Goal: Book appointment/travel/reservation

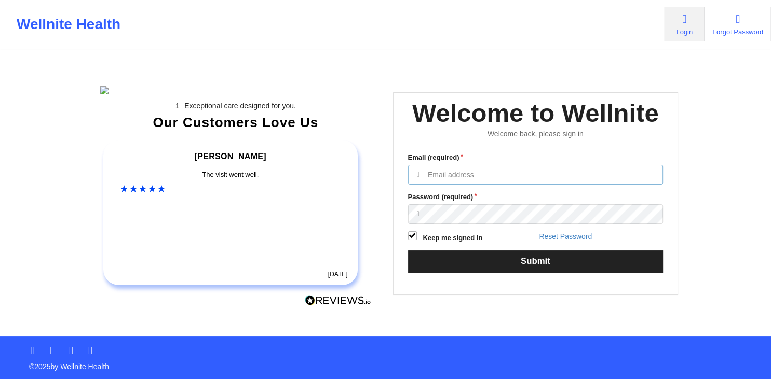
click at [439, 185] on input "Email (required)" at bounding box center [535, 175] width 255 height 20
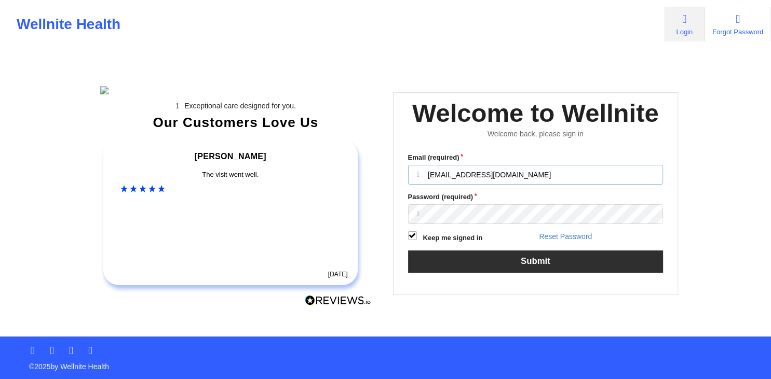
type input "[EMAIL_ADDRESS][DOMAIN_NAME]"
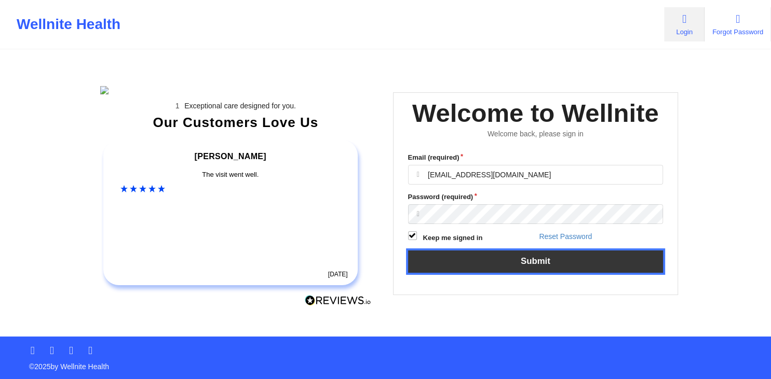
click at [485, 273] on button "Submit" at bounding box center [535, 262] width 255 height 22
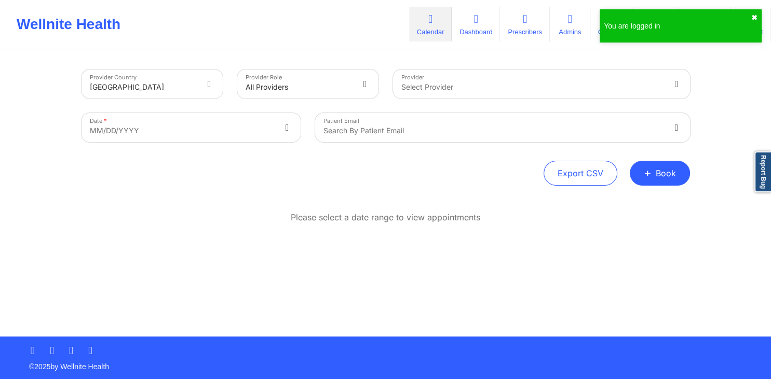
click at [753, 20] on button "✖︎" at bounding box center [754, 17] width 6 height 8
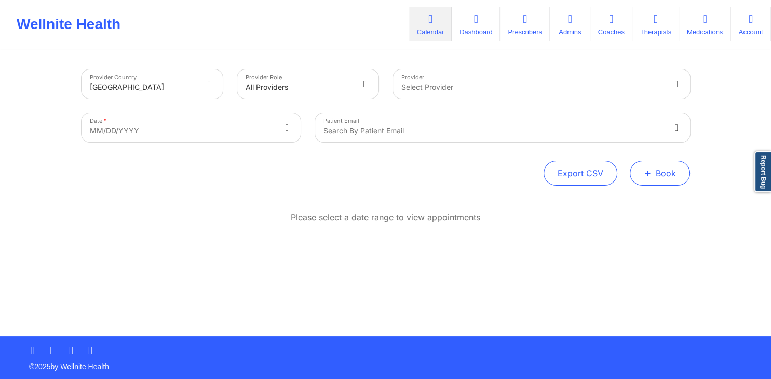
click at [647, 172] on span "+" at bounding box center [648, 173] width 8 height 6
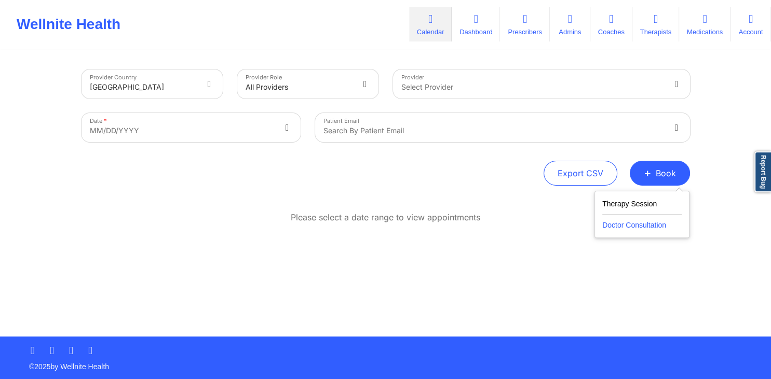
click at [610, 225] on button "Doctor Consultation" at bounding box center [641, 223] width 79 height 17
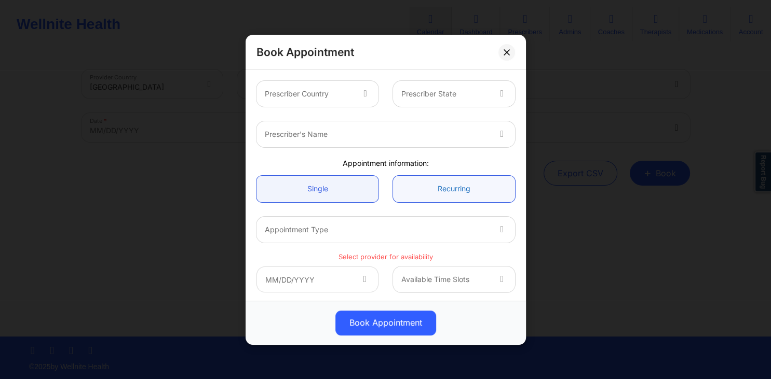
click at [423, 190] on link "Recurring" at bounding box center [454, 188] width 122 height 26
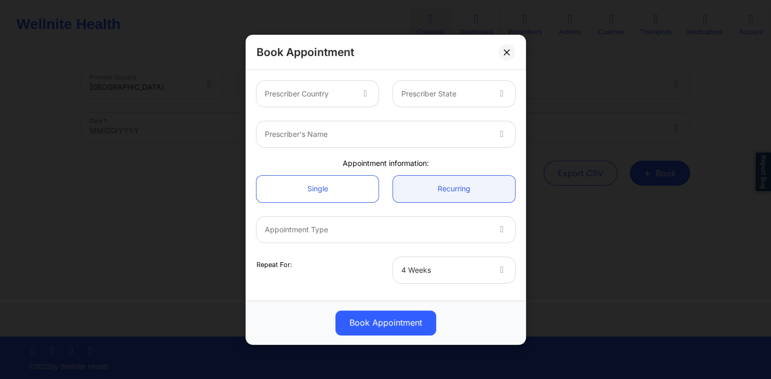
click at [471, 268] on div at bounding box center [445, 270] width 88 height 12
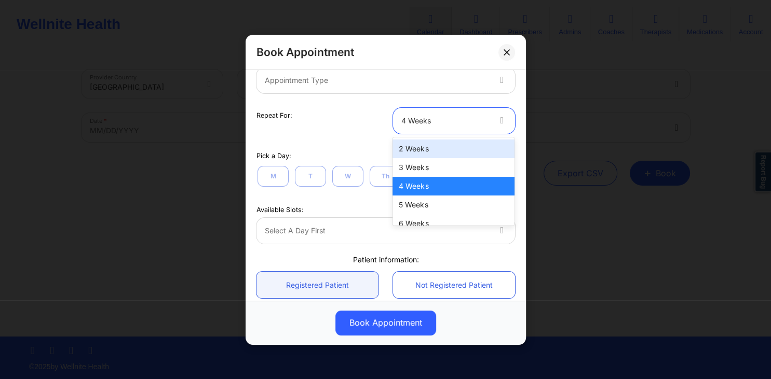
click at [516, 101] on div "Repeat For: 11 results available. Use Up and Down to choose options, press Ente…" at bounding box center [385, 120] width 273 height 40
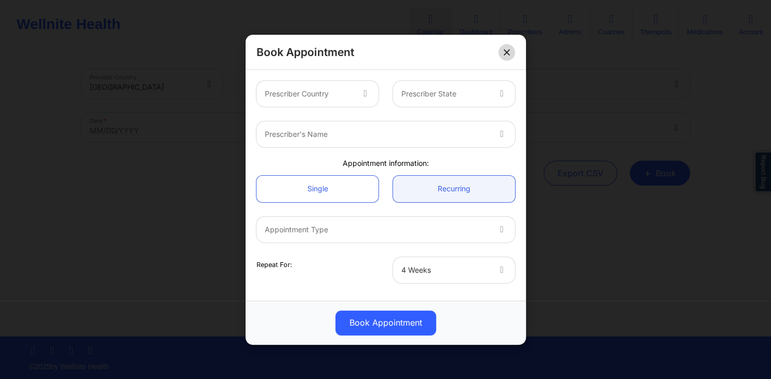
click at [503, 52] on button at bounding box center [506, 52] width 17 height 17
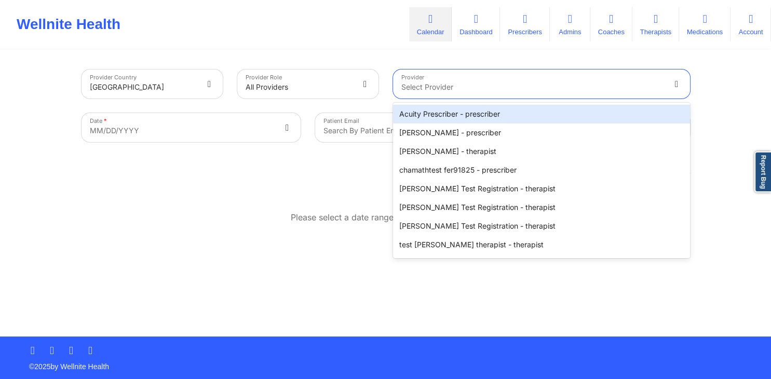
click at [648, 90] on div at bounding box center [532, 87] width 263 height 12
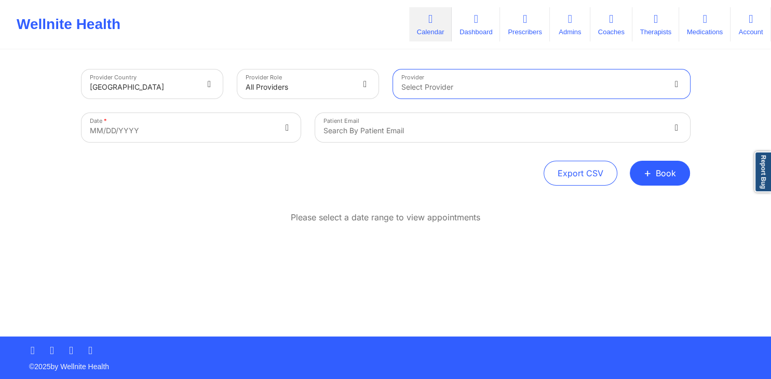
click at [445, 82] on div at bounding box center [532, 87] width 263 height 12
click at [627, 81] on div at bounding box center [532, 87] width 263 height 12
type input "d"
type input "cms test"
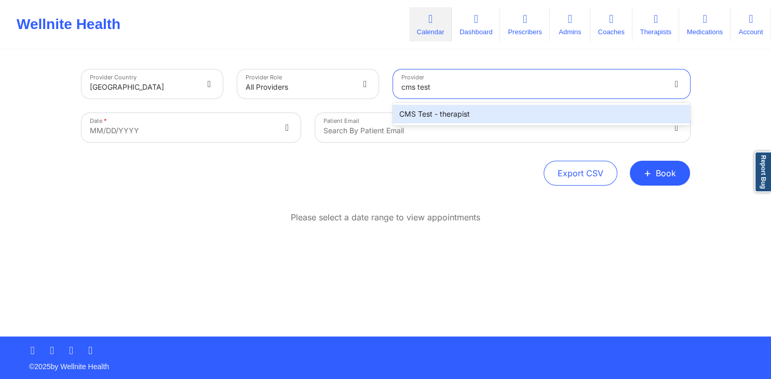
click at [467, 115] on div "CMS Test - therapist" at bounding box center [541, 114] width 297 height 19
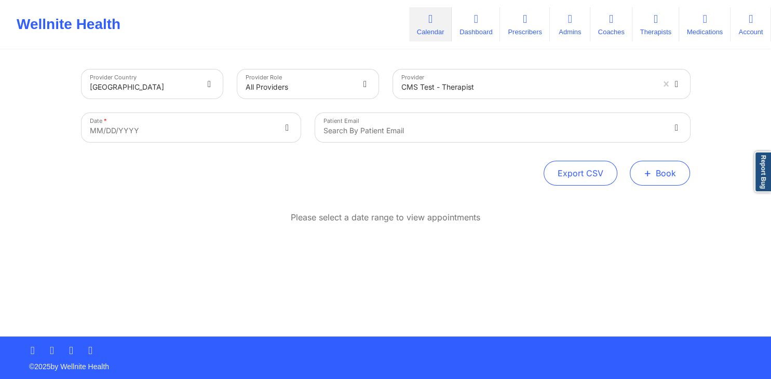
click at [643, 176] on button "+ Book" at bounding box center [660, 173] width 60 height 25
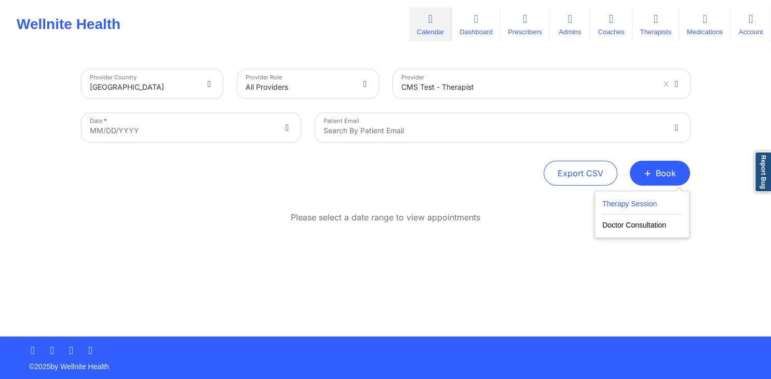
click at [617, 202] on button "Therapy Session" at bounding box center [641, 206] width 79 height 17
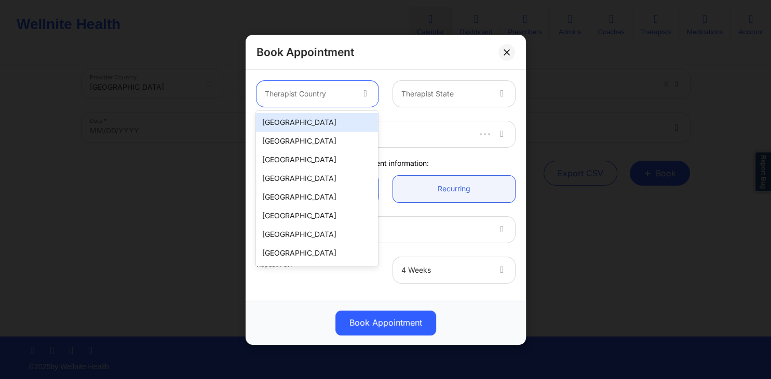
click at [360, 93] on div at bounding box center [365, 94] width 25 height 26
click at [320, 124] on div "[GEOGRAPHIC_DATA]" at bounding box center [317, 122] width 122 height 19
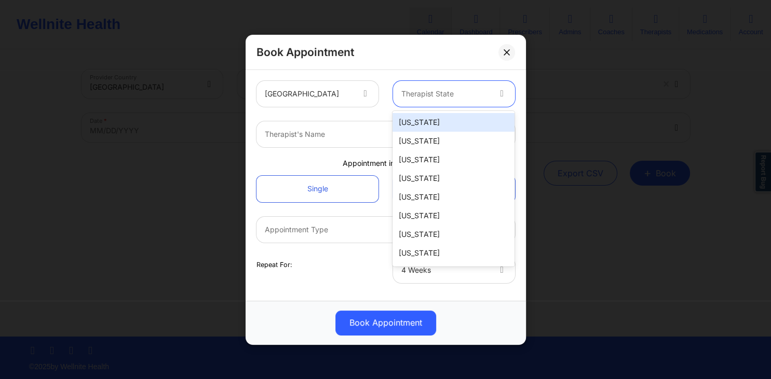
click at [488, 91] on div at bounding box center [445, 94] width 88 height 12
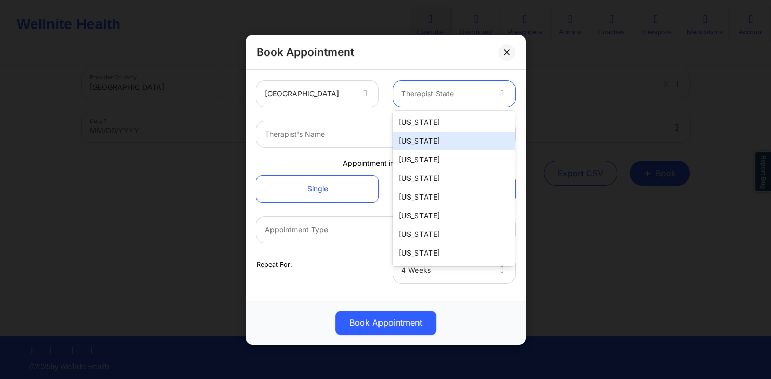
click at [430, 137] on div "[US_STATE]" at bounding box center [453, 141] width 122 height 19
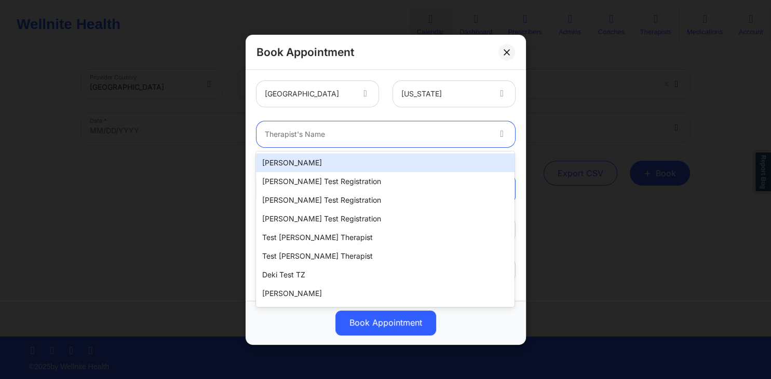
click at [390, 132] on div at bounding box center [377, 134] width 224 height 12
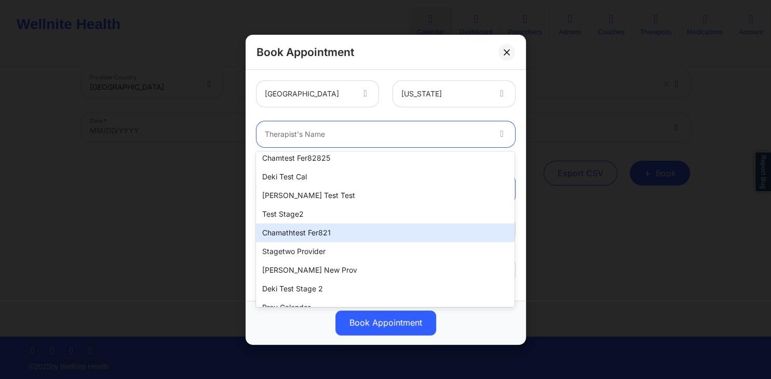
scroll to position [262, 0]
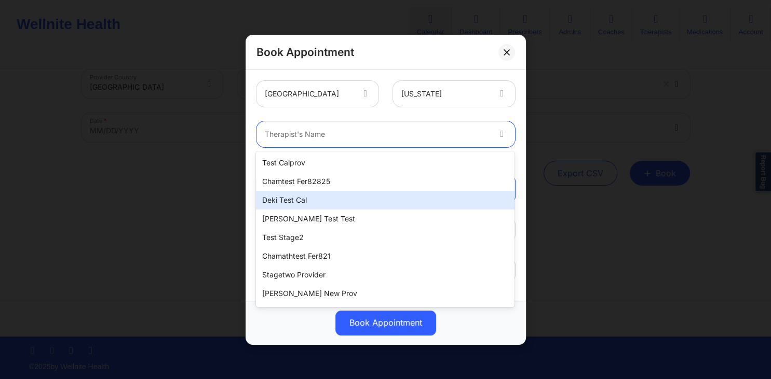
click at [290, 204] on div "Deki Test Cal" at bounding box center [385, 200] width 258 height 19
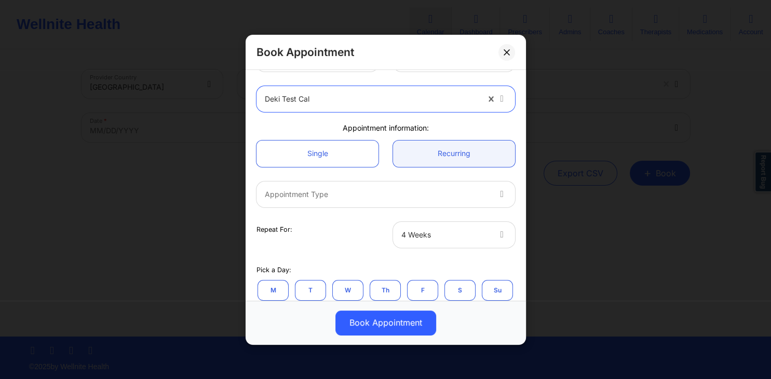
scroll to position [50, 0]
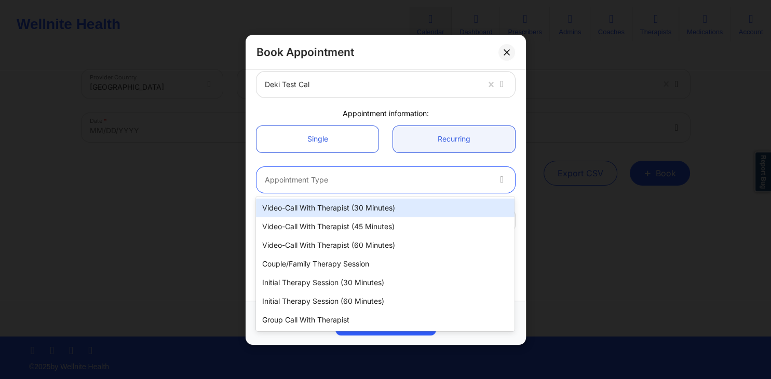
click at [343, 180] on div at bounding box center [377, 179] width 224 height 12
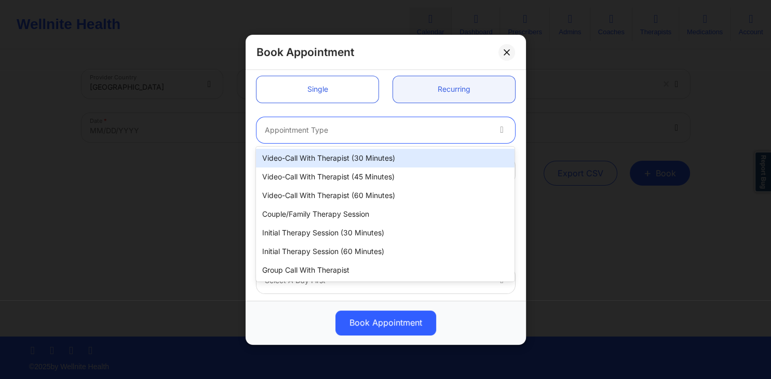
click at [370, 163] on div "Video-Call with Therapist (30 minutes)" at bounding box center [385, 158] width 258 height 19
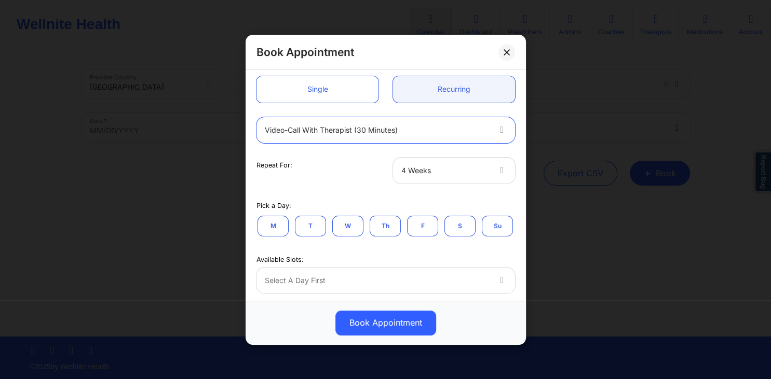
scroll to position [149, 0]
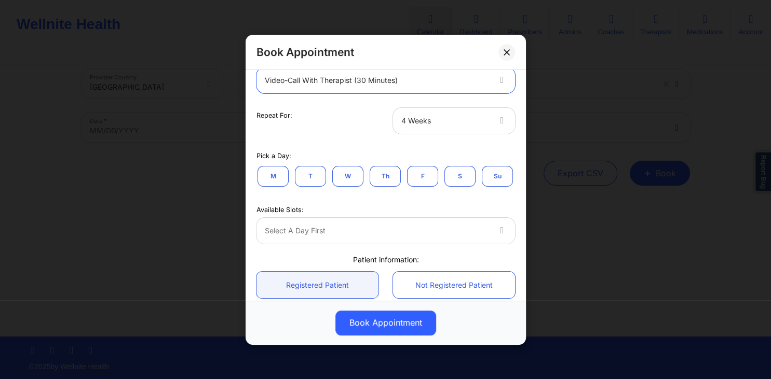
click at [436, 126] on div at bounding box center [445, 120] width 88 height 12
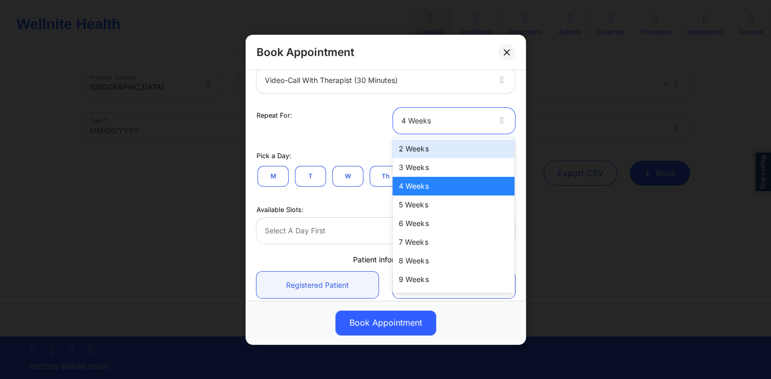
click at [417, 156] on div "2 Weeks" at bounding box center [453, 149] width 122 height 19
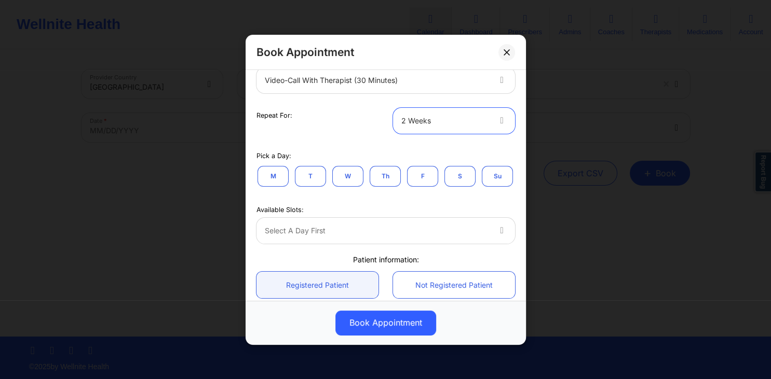
click at [348, 174] on button "W" at bounding box center [347, 176] width 31 height 21
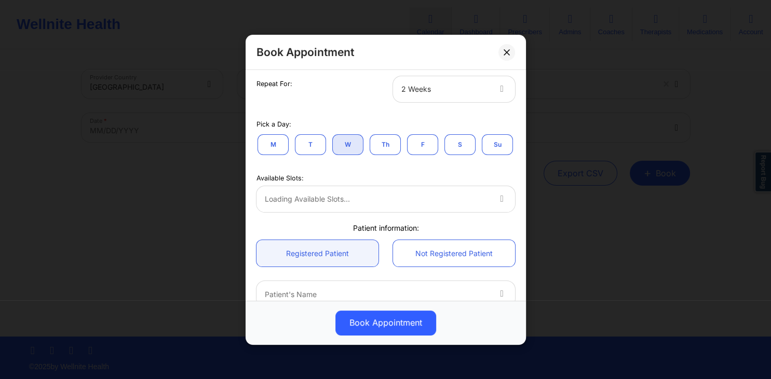
scroll to position [199, 0]
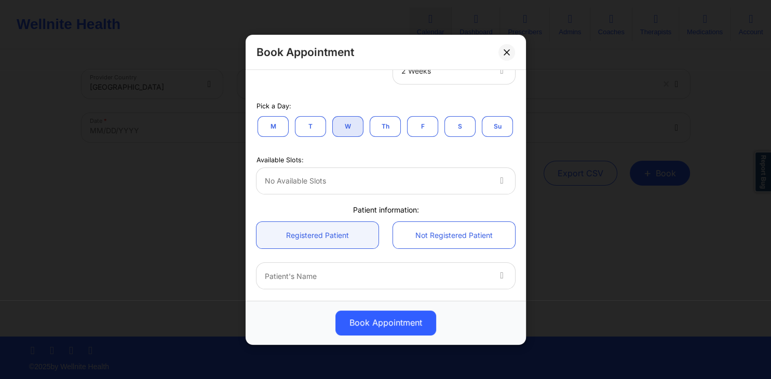
click at [417, 127] on button "F" at bounding box center [422, 126] width 31 height 21
click at [460, 130] on button "S" at bounding box center [459, 126] width 31 height 21
click at [346, 190] on div "No available slots" at bounding box center [373, 181] width 234 height 26
click at [273, 129] on button "M" at bounding box center [272, 126] width 31 height 21
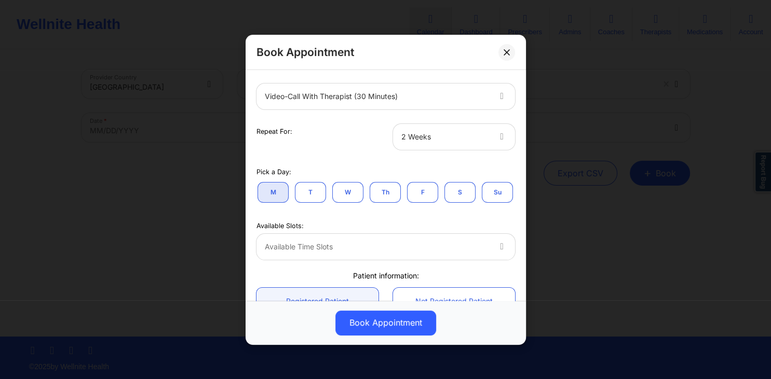
scroll to position [149, 0]
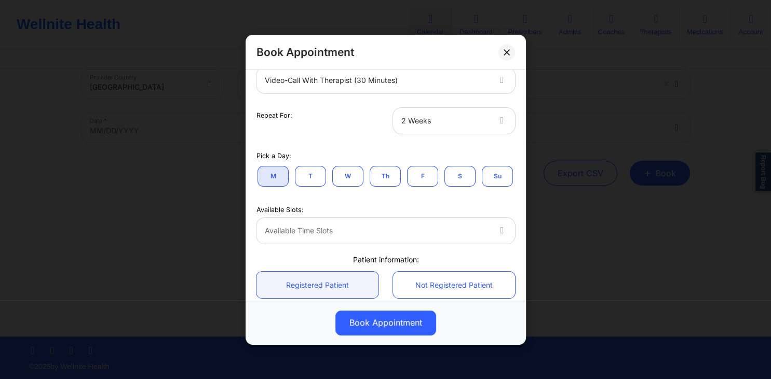
click at [496, 179] on button "Su" at bounding box center [497, 176] width 31 height 21
click at [462, 181] on button "S" at bounding box center [459, 176] width 31 height 21
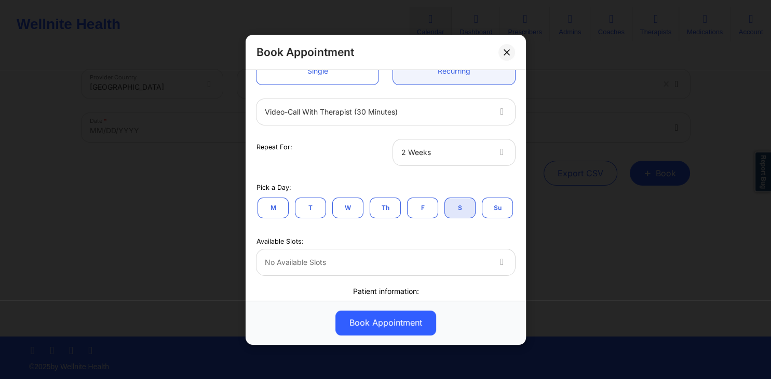
scroll to position [100, 0]
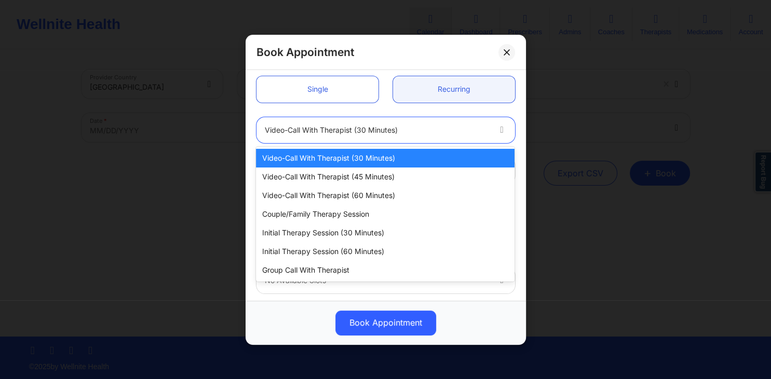
click at [383, 134] on div at bounding box center [377, 130] width 224 height 12
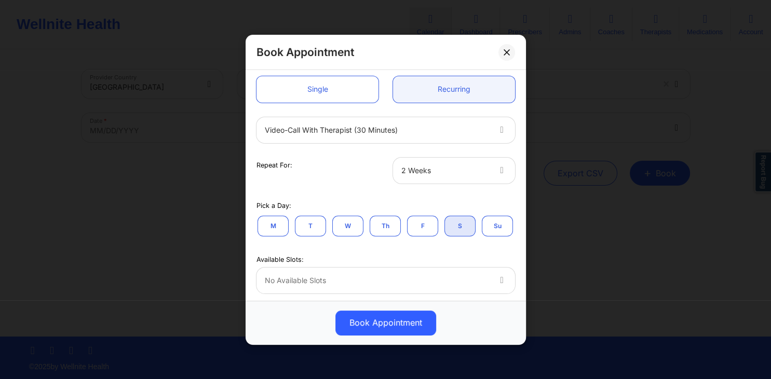
click at [393, 110] on div "Video-Call with Therapist (30 minutes)" at bounding box center [385, 130] width 273 height 40
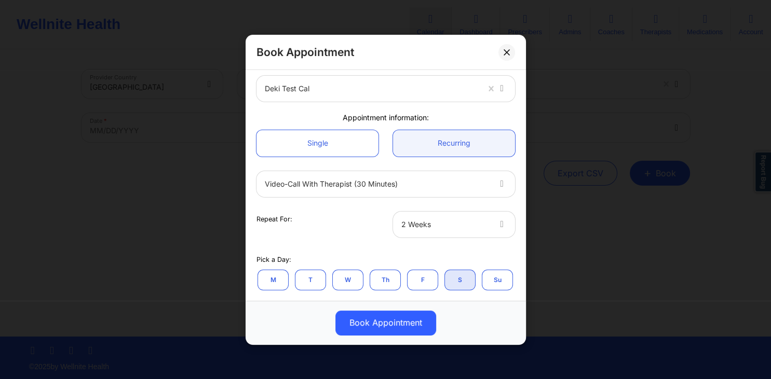
scroll to position [0, 0]
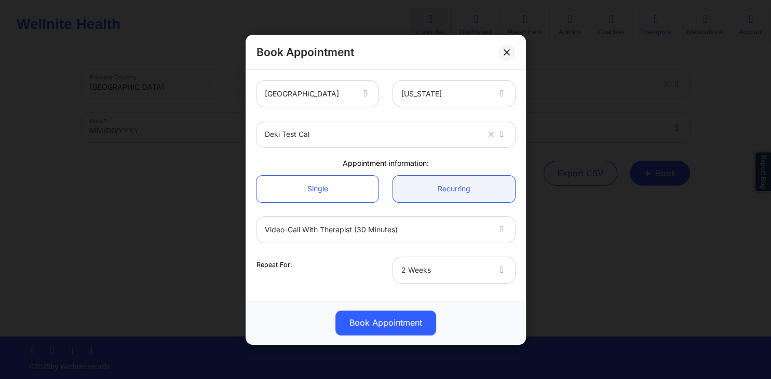
click at [396, 138] on div at bounding box center [372, 134] width 214 height 12
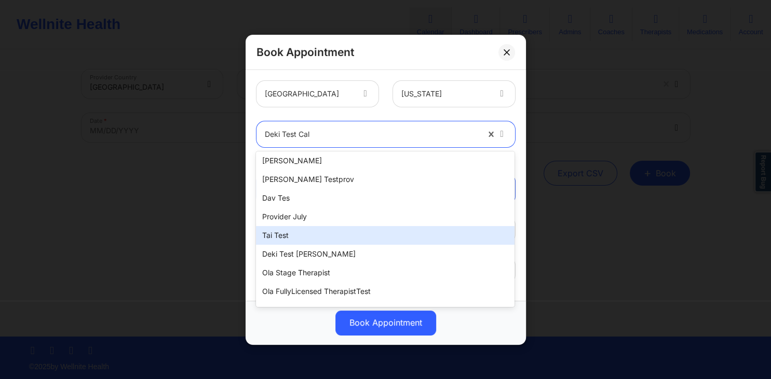
scroll to position [471, 0]
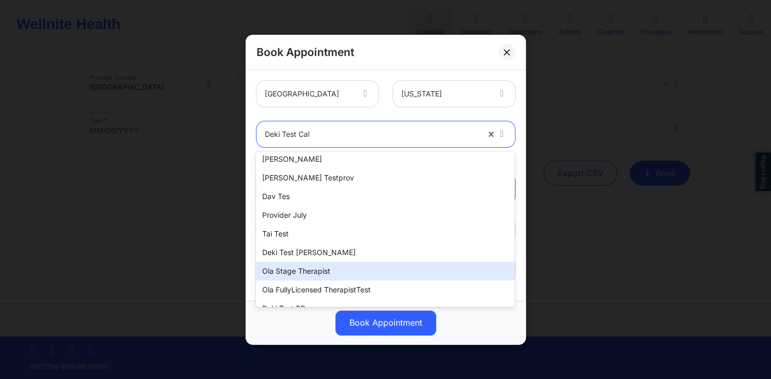
click at [304, 277] on div "ola stage therapist" at bounding box center [385, 271] width 258 height 19
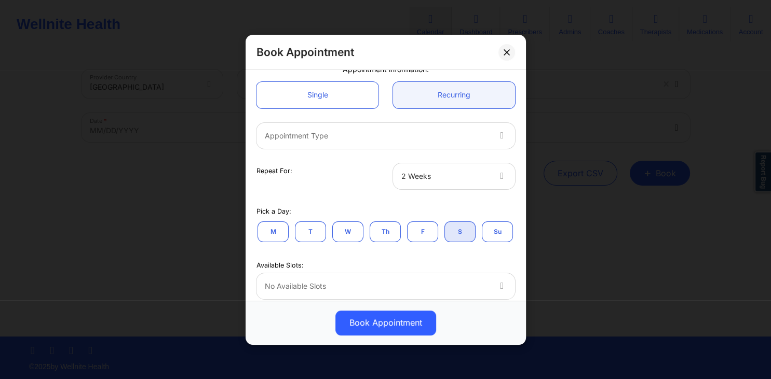
scroll to position [100, 0]
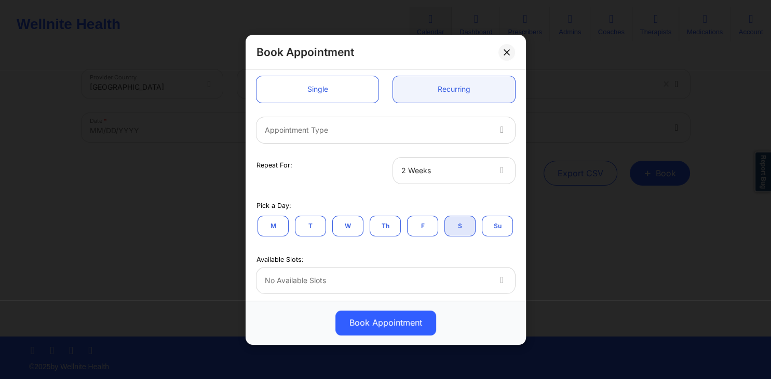
click at [275, 229] on button "M" at bounding box center [272, 225] width 31 height 21
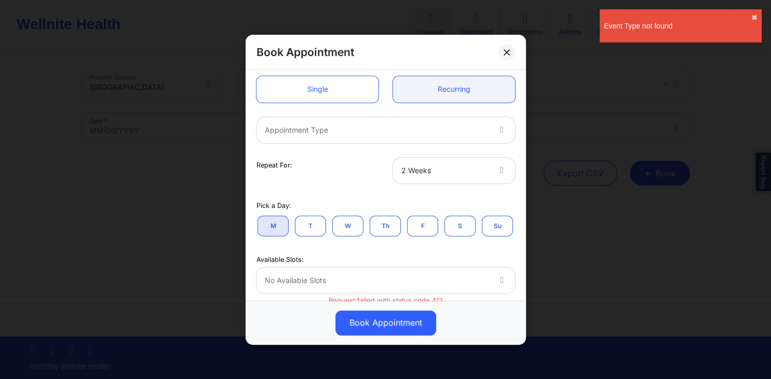
click at [366, 132] on div at bounding box center [377, 130] width 224 height 12
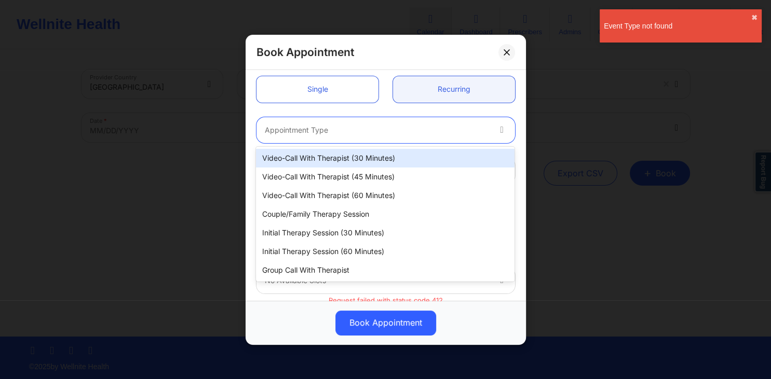
click at [356, 159] on div "Video-Call with Therapist (30 minutes)" at bounding box center [385, 158] width 258 height 19
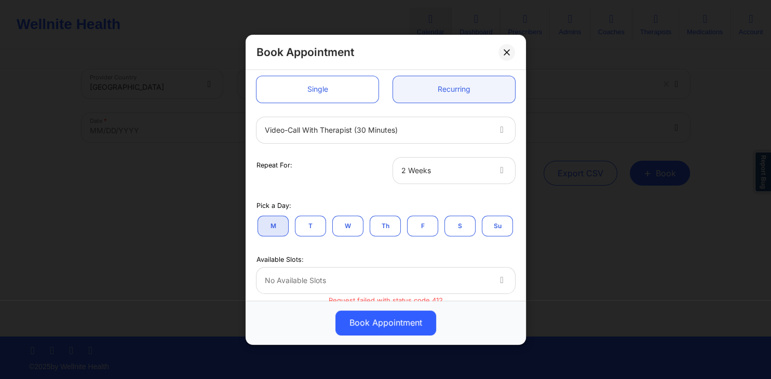
click at [302, 227] on button "T" at bounding box center [310, 225] width 31 height 21
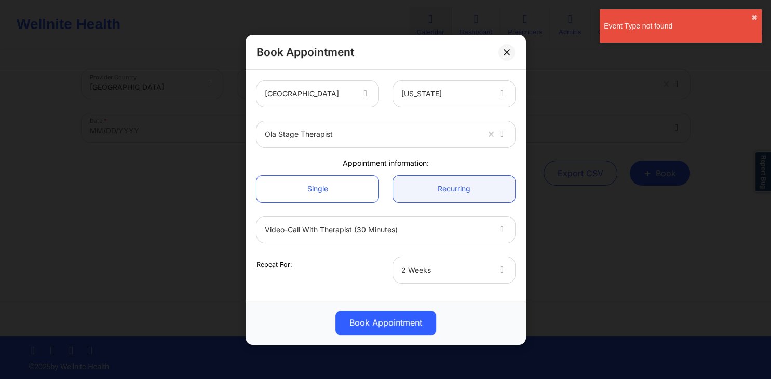
scroll to position [0, 0]
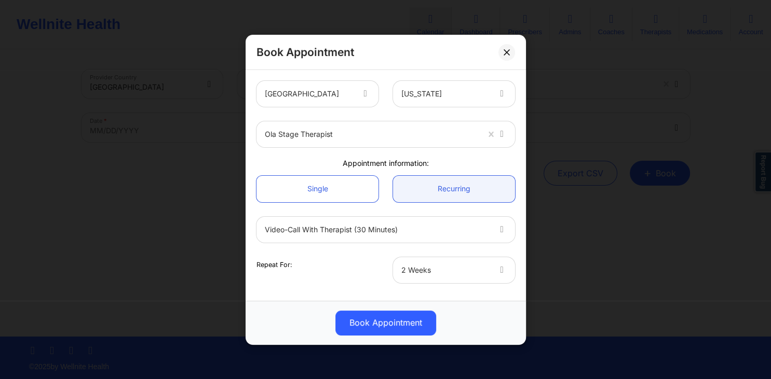
click at [378, 134] on div at bounding box center [372, 134] width 214 height 12
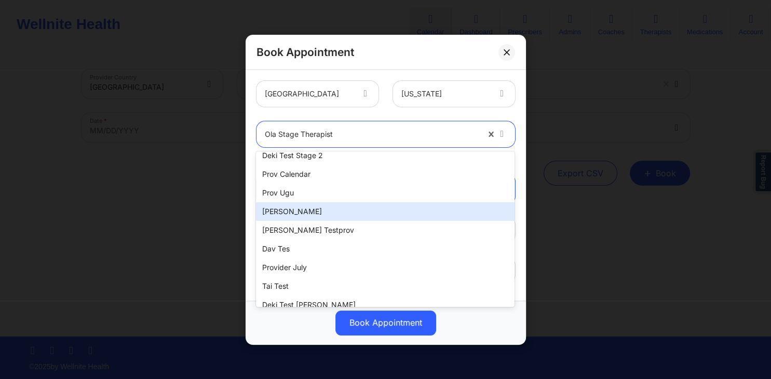
scroll to position [523, 0]
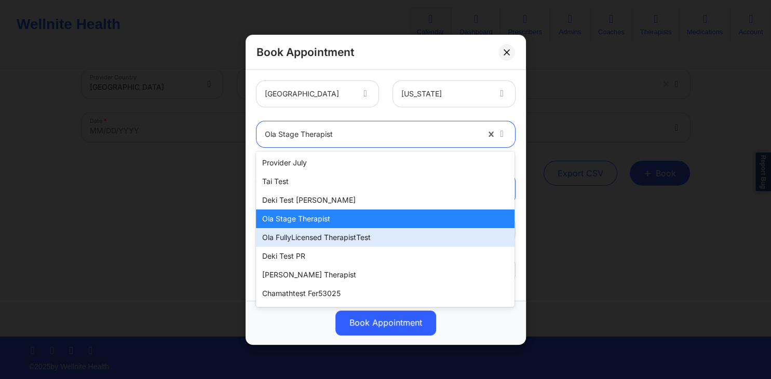
click at [334, 237] on div "Ola FullyLicensed TherapistTest" at bounding box center [385, 237] width 258 height 19
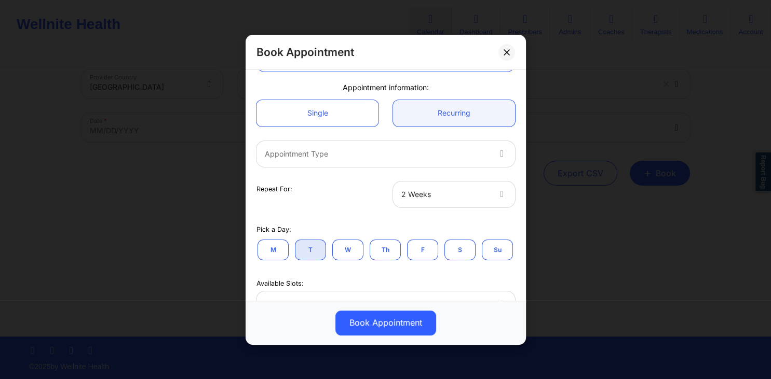
scroll to position [100, 0]
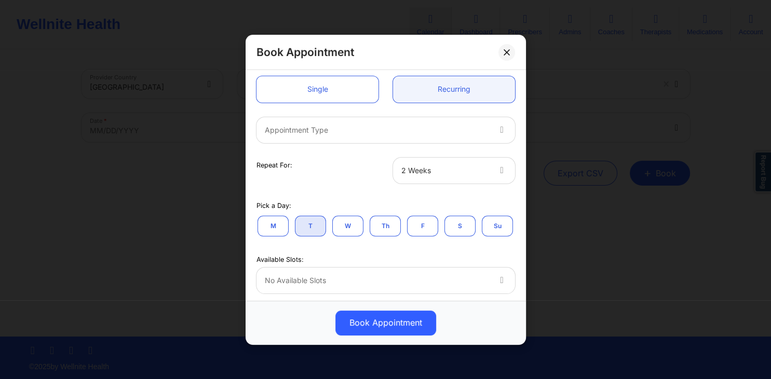
click at [374, 134] on div at bounding box center [377, 130] width 224 height 12
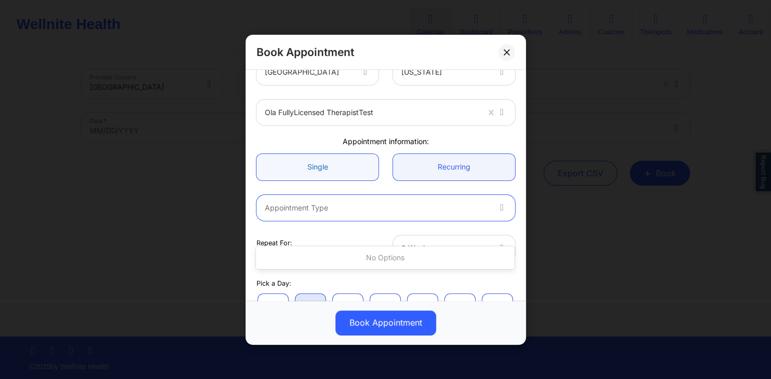
scroll to position [0, 0]
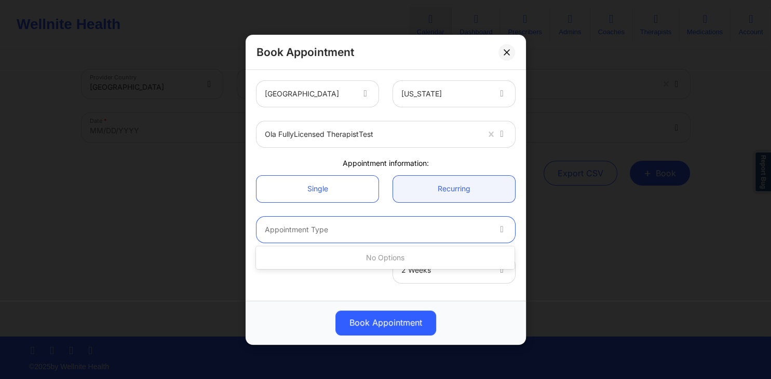
click at [346, 157] on div "[GEOGRAPHIC_DATA] [US_STATE] Ola FullyLicensed TherapistTest Appointment inform…" at bounding box center [385, 345] width 273 height 543
click at [403, 136] on div at bounding box center [372, 134] width 214 height 12
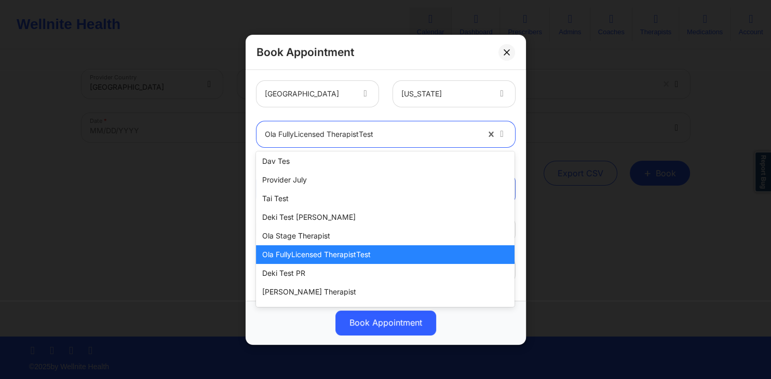
scroll to position [596, 0]
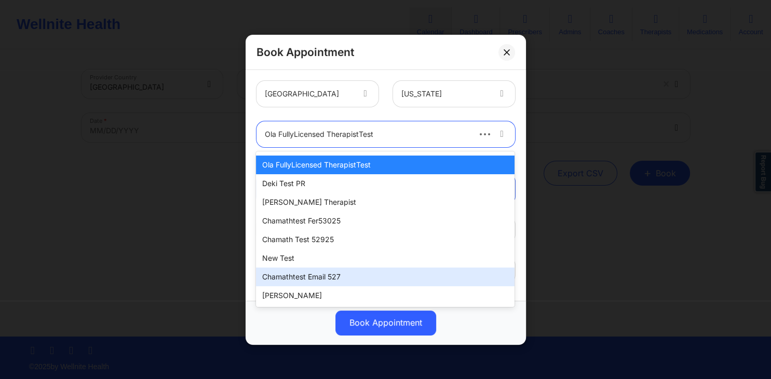
click at [317, 274] on div "chamathtest email 527" at bounding box center [385, 277] width 258 height 19
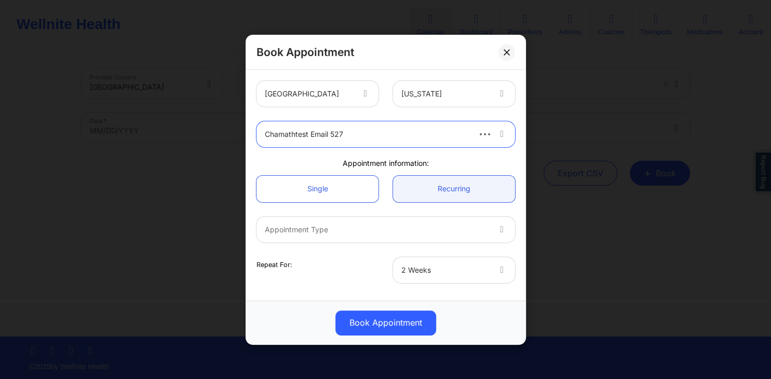
scroll to position [50, 0]
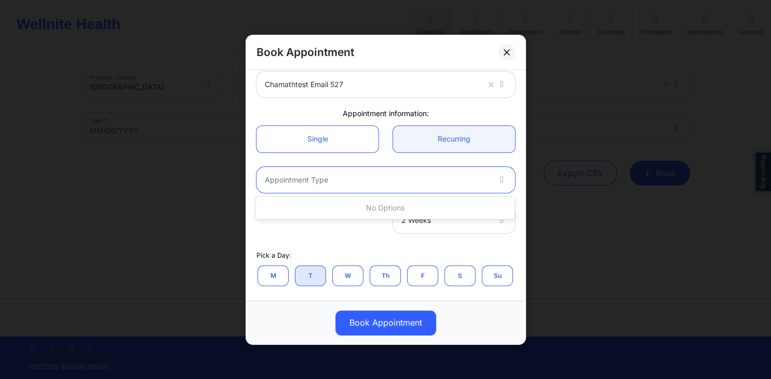
click at [352, 180] on div at bounding box center [377, 179] width 224 height 12
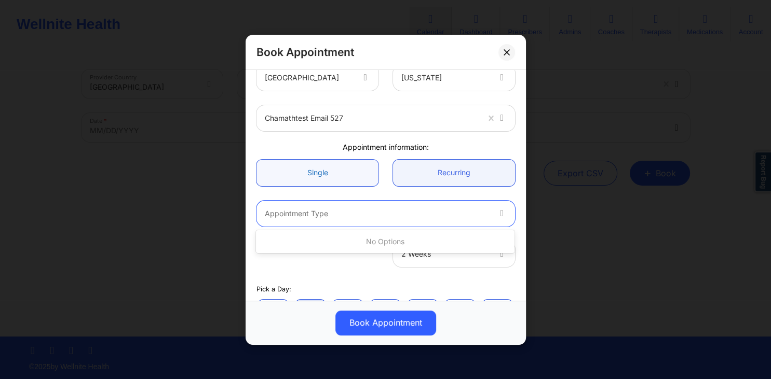
scroll to position [0, 0]
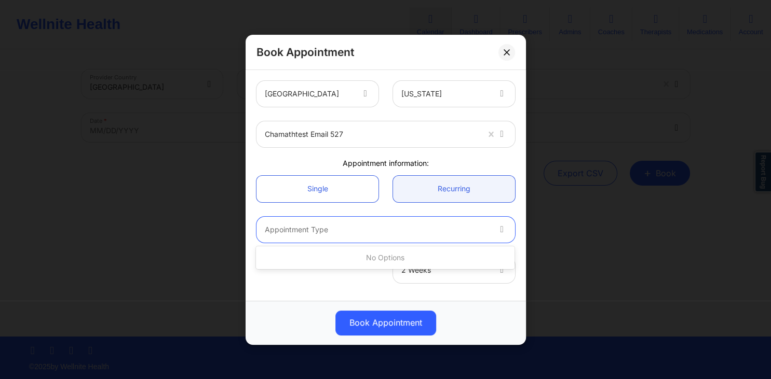
click at [372, 132] on div at bounding box center [372, 134] width 214 height 12
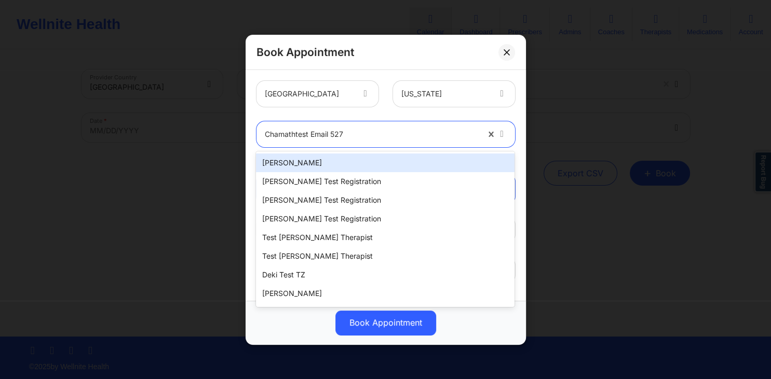
click at [349, 162] on div "[PERSON_NAME]" at bounding box center [385, 163] width 258 height 19
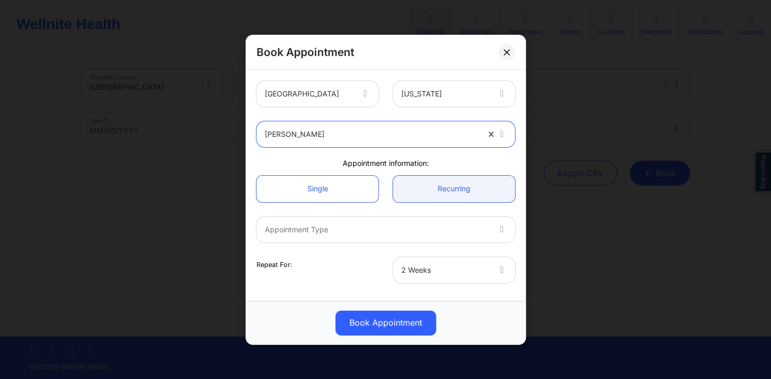
scroll to position [50, 0]
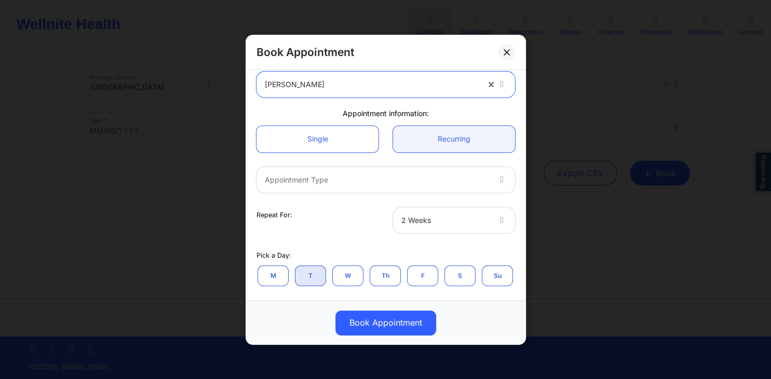
click at [341, 178] on div at bounding box center [377, 179] width 224 height 12
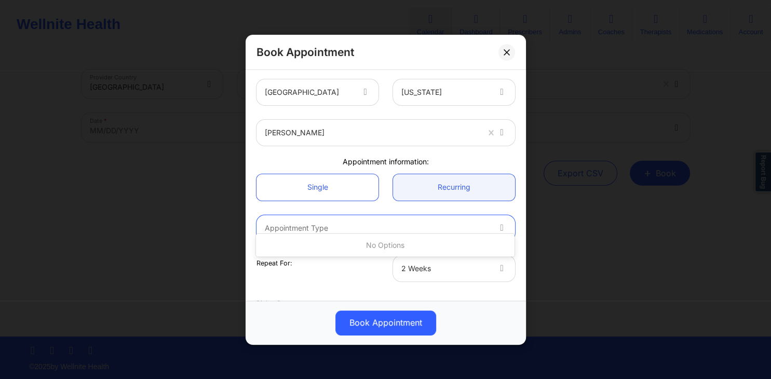
scroll to position [0, 0]
click at [345, 138] on div at bounding box center [372, 134] width 214 height 12
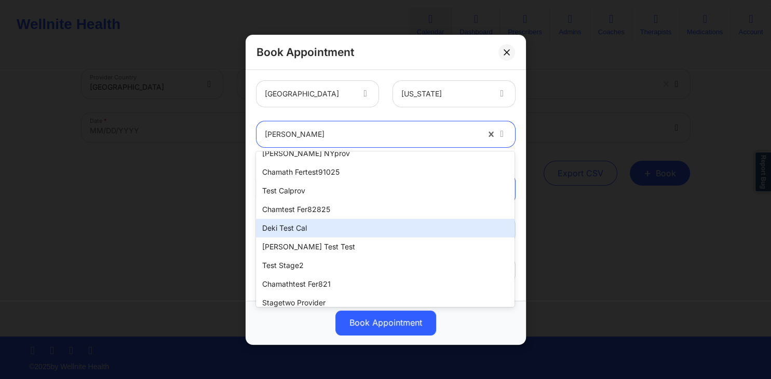
scroll to position [262, 0]
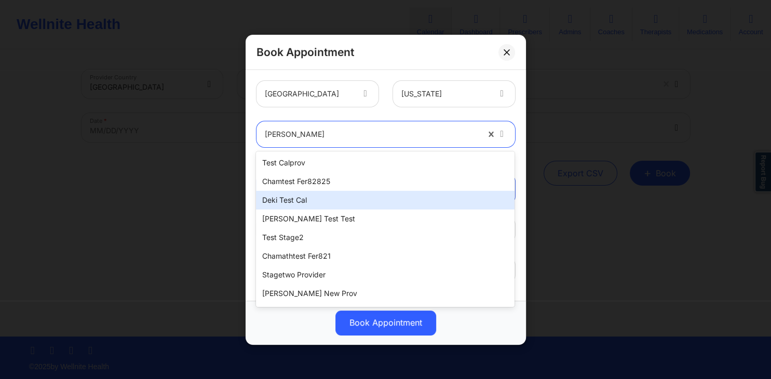
click at [296, 203] on div "Deki Test Cal" at bounding box center [385, 200] width 258 height 19
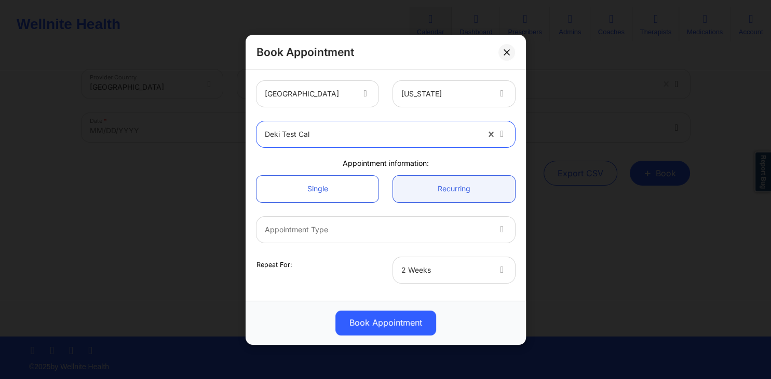
click at [332, 237] on div "Appointment Type" at bounding box center [373, 229] width 234 height 26
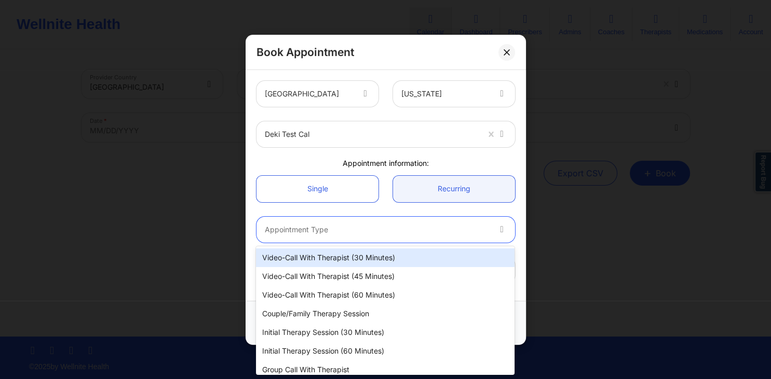
click at [329, 268] on div "Video-Call with Therapist (30 minutes) Video-Call with Therapist (45 minutes) V…" at bounding box center [385, 311] width 258 height 129
click at [331, 259] on div "Video-Call with Therapist (30 minutes)" at bounding box center [385, 258] width 258 height 19
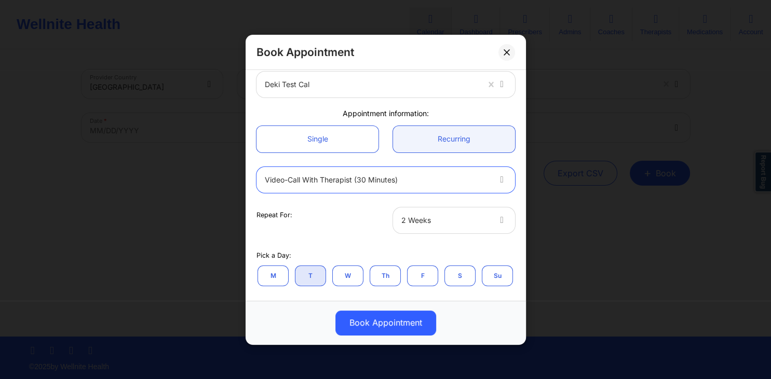
scroll to position [100, 0]
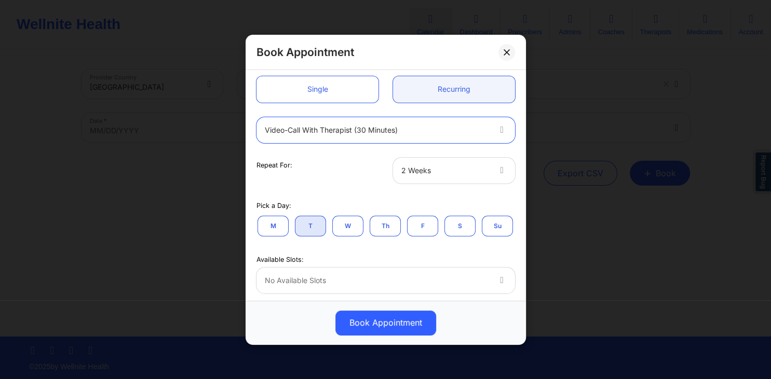
click at [277, 226] on button "M" at bounding box center [272, 225] width 31 height 21
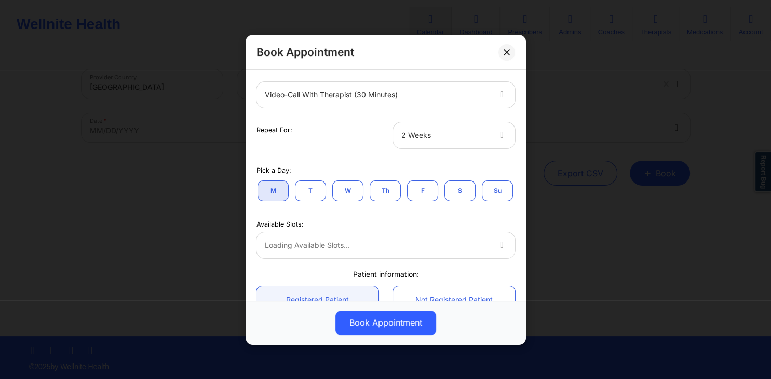
scroll to position [149, 0]
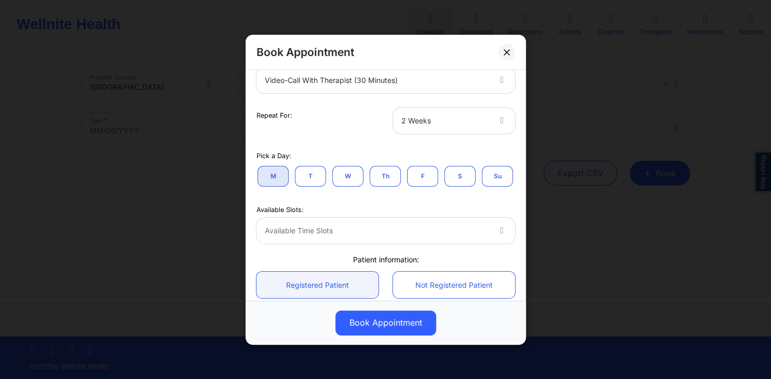
click at [316, 171] on button "T" at bounding box center [310, 176] width 31 height 21
click at [346, 180] on button "W" at bounding box center [347, 176] width 31 height 21
click at [387, 176] on button "Th" at bounding box center [385, 176] width 31 height 21
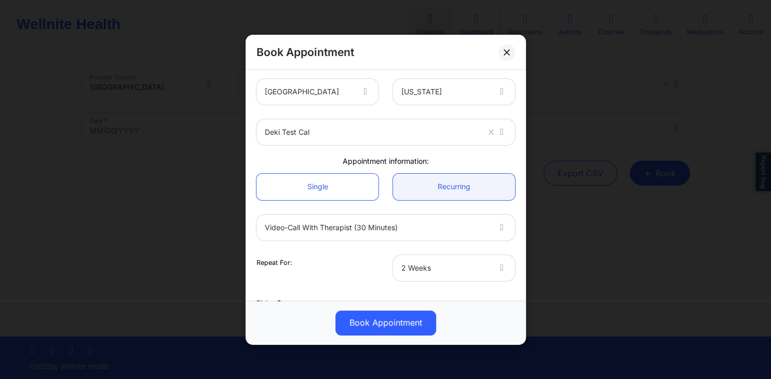
scroll to position [0, 0]
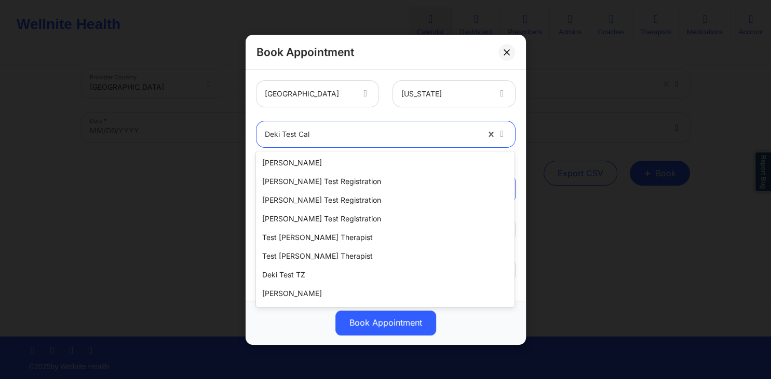
click at [319, 142] on div "Deki Test Cal" at bounding box center [372, 134] width 214 height 26
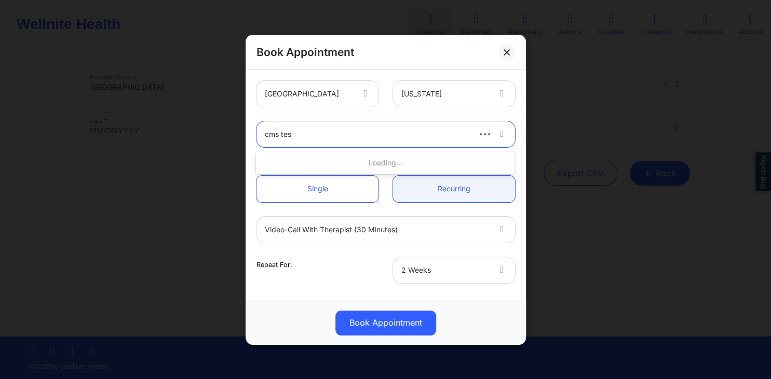
type input "cms test"
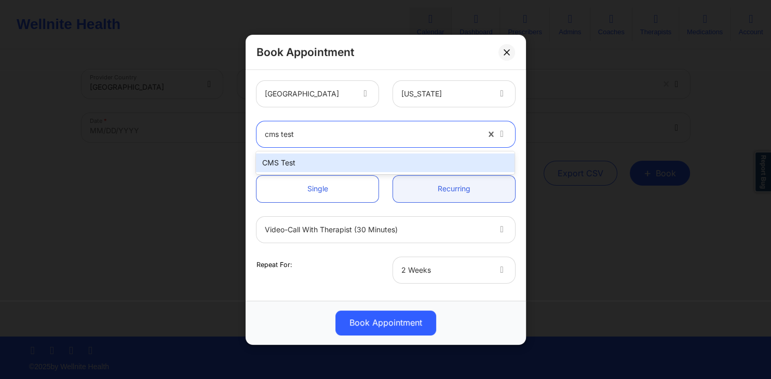
click at [328, 161] on div "CMS Test" at bounding box center [385, 163] width 258 height 19
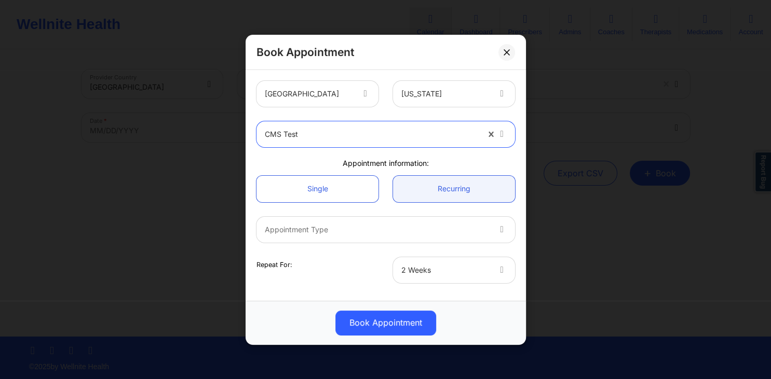
click at [370, 222] on div "Appointment Type" at bounding box center [373, 229] width 234 height 26
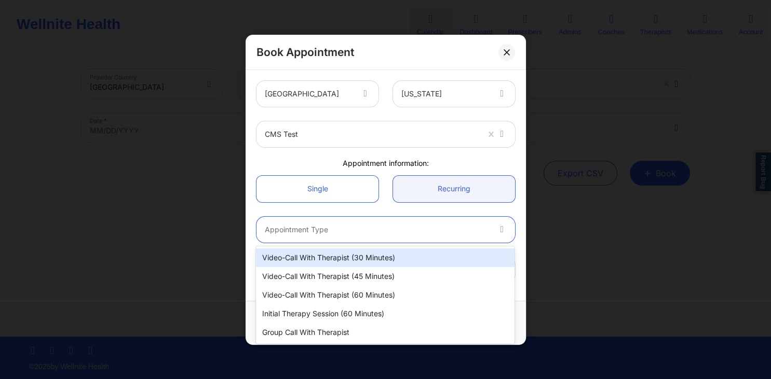
click at [337, 257] on div "Video-Call with Therapist (30 minutes)" at bounding box center [385, 258] width 258 height 19
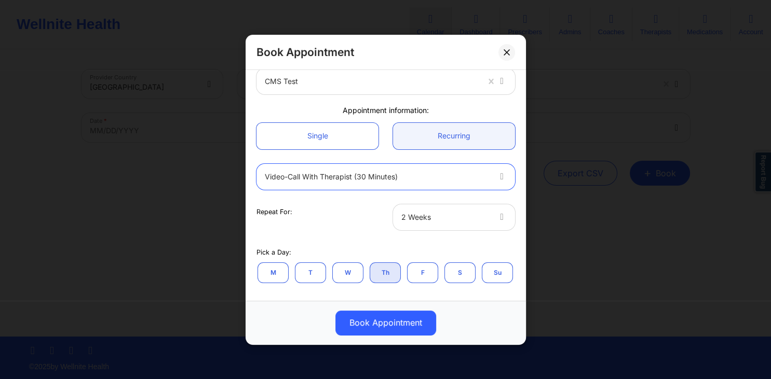
scroll to position [100, 0]
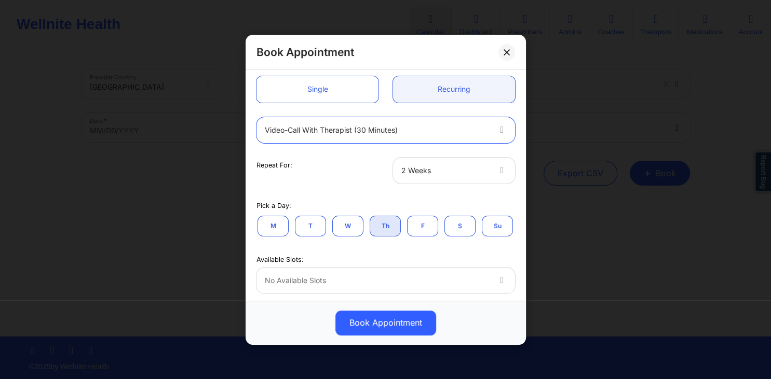
click at [270, 224] on button "M" at bounding box center [272, 225] width 31 height 21
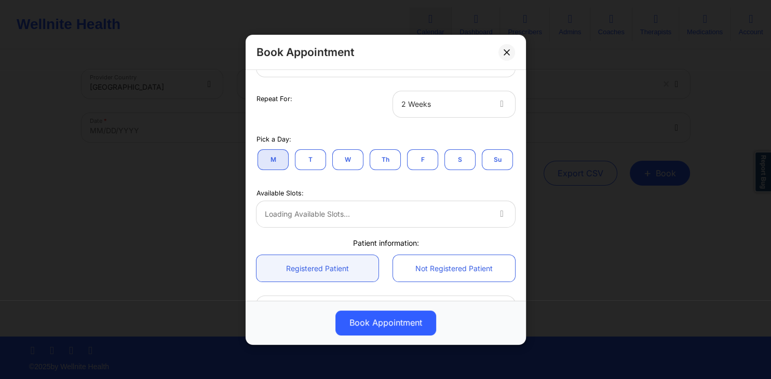
scroll to position [199, 0]
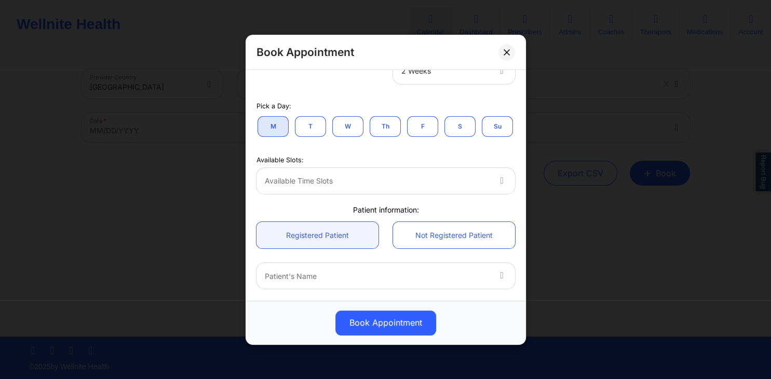
click at [332, 180] on div at bounding box center [377, 181] width 224 height 12
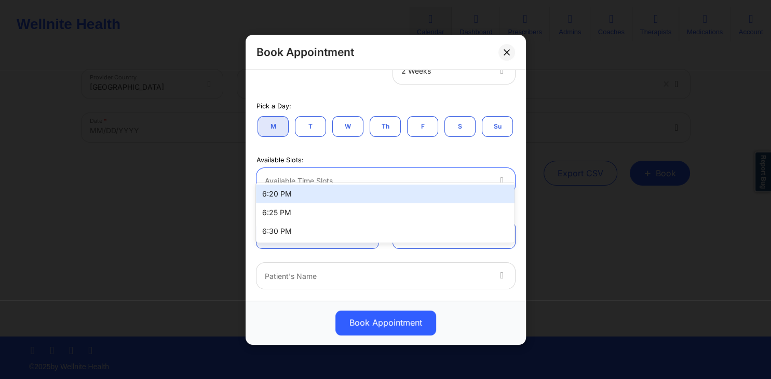
scroll to position [249, 0]
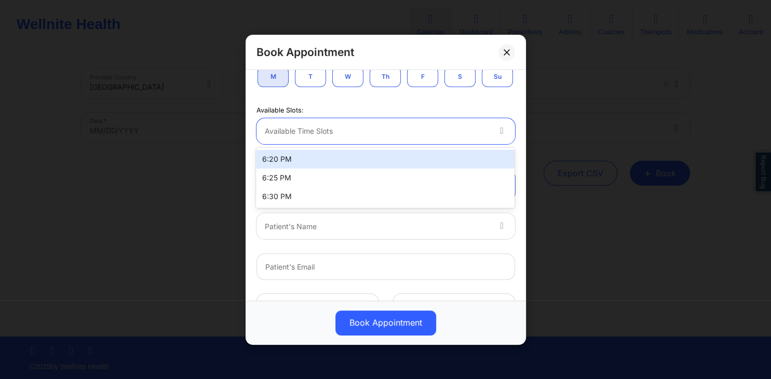
click at [287, 157] on div "6:20 PM" at bounding box center [385, 159] width 258 height 19
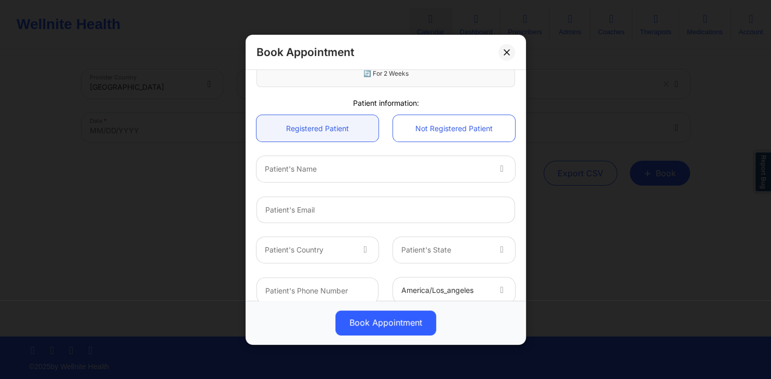
scroll to position [394, 0]
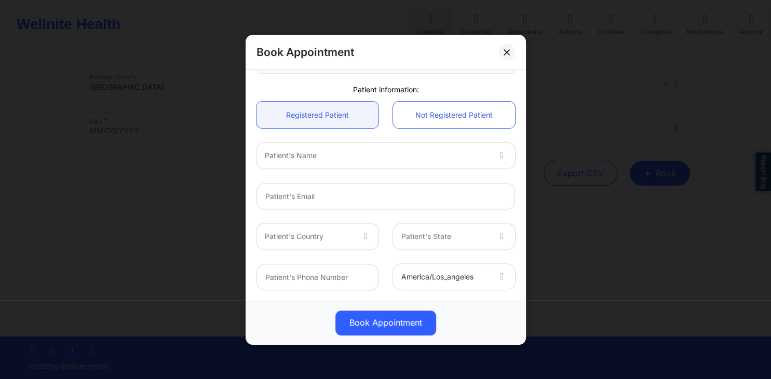
click at [400, 152] on div at bounding box center [377, 155] width 224 height 12
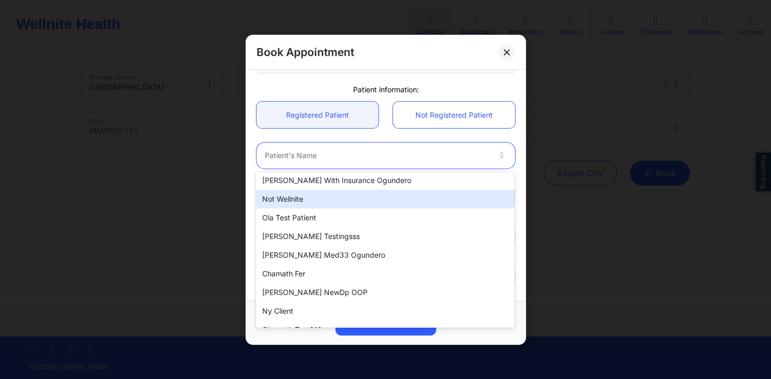
scroll to position [52, 0]
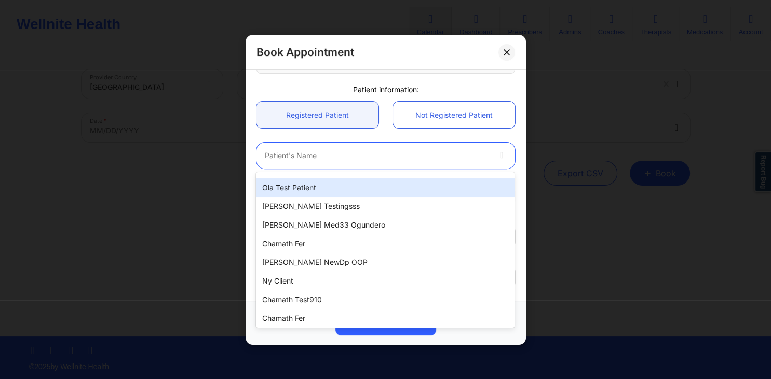
click at [309, 187] on div "Ola test patient" at bounding box center [385, 188] width 258 height 19
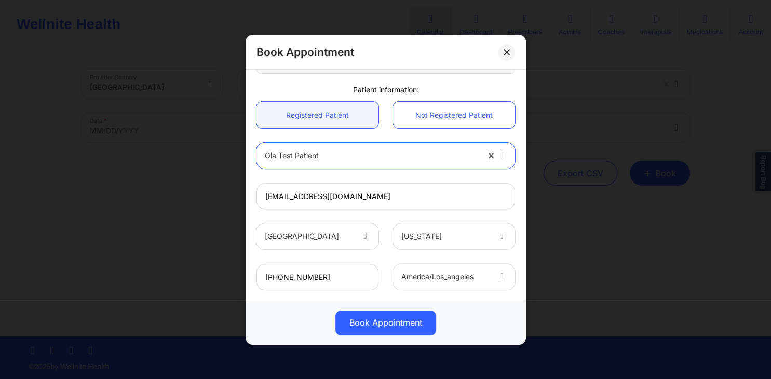
type input "[EMAIL_ADDRESS][DOMAIN_NAME]"
type input "[PHONE_NUMBER]"
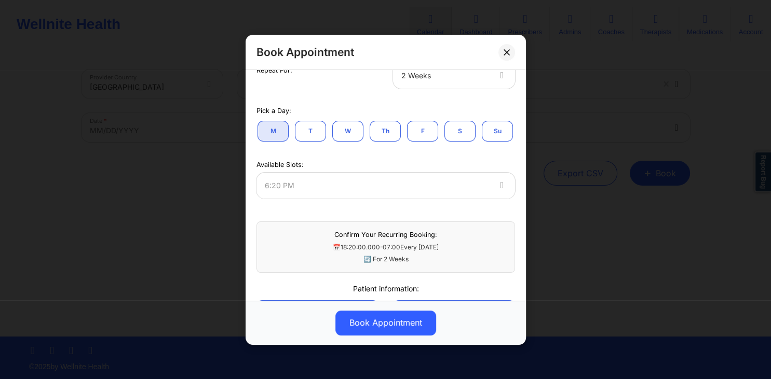
scroll to position [244, 0]
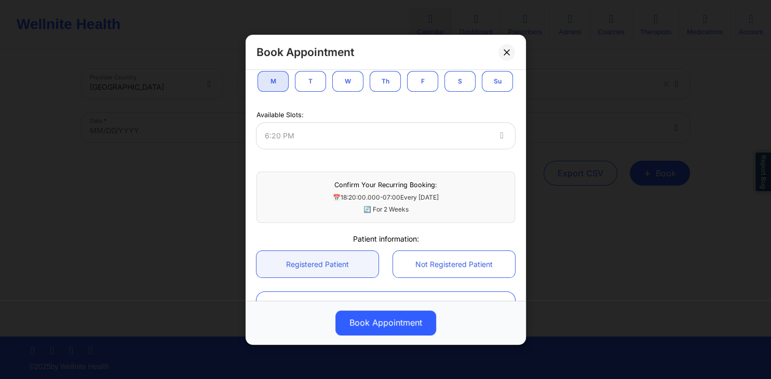
click at [412, 163] on div "Confirm Your Recurring Booking: 📅 18:20:00.000-07:00 Every [DATE] 🔄 For 2 Weeks" at bounding box center [385, 193] width 273 height 74
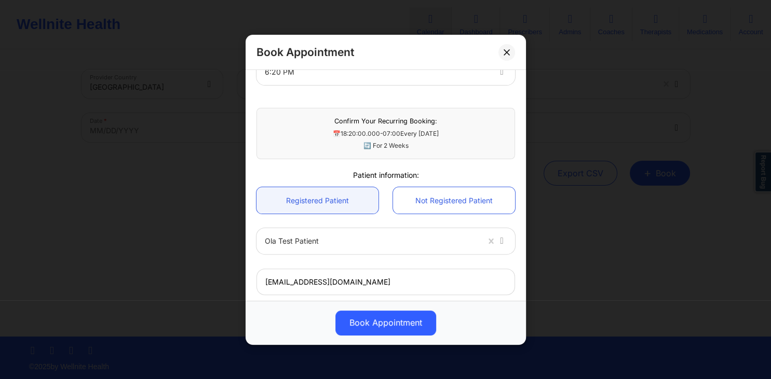
scroll to position [294, 0]
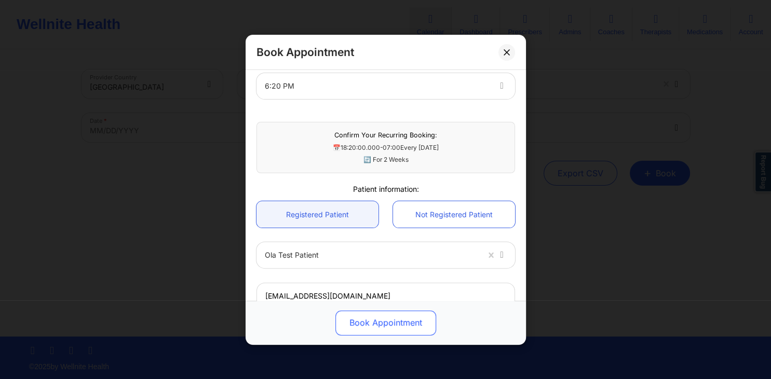
click at [392, 321] on button "Book Appointment" at bounding box center [385, 322] width 101 height 25
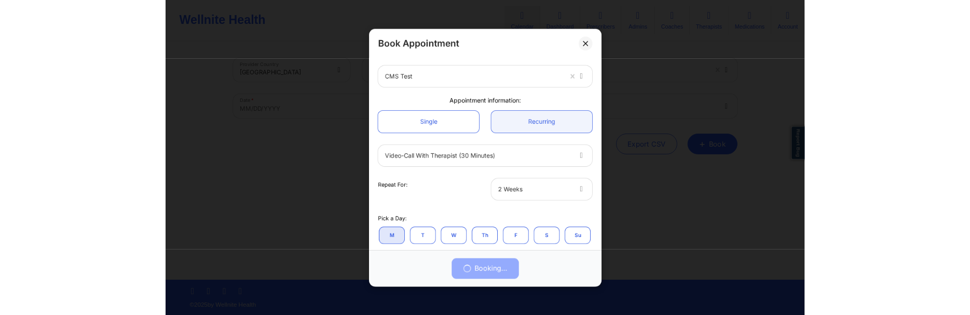
scroll to position [2, 0]
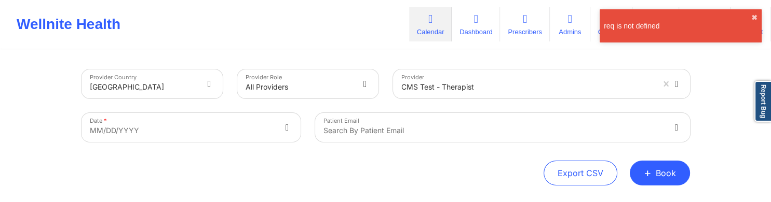
click at [51, 146] on div "Provider Country [GEOGRAPHIC_DATA] Provider Role All Providers Provider CMS Tes…" at bounding box center [385, 145] width 771 height 291
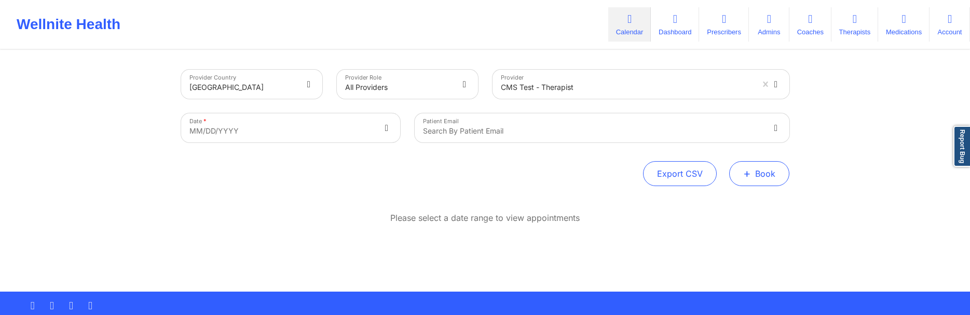
click at [748, 173] on span "+" at bounding box center [747, 173] width 8 height 6
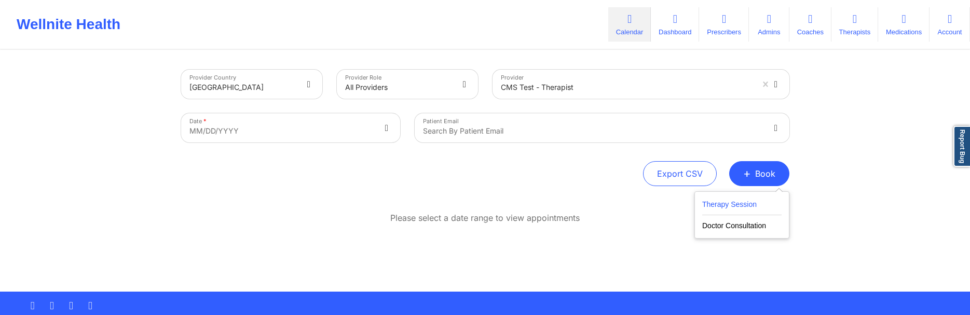
click at [730, 202] on button "Therapy Session" at bounding box center [741, 206] width 79 height 17
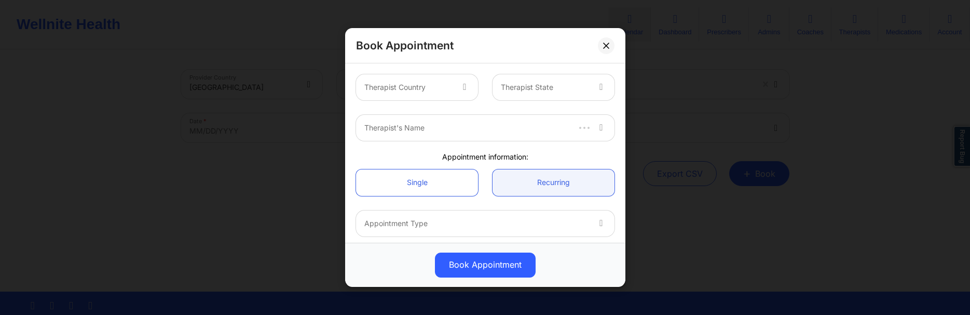
click at [457, 89] on div at bounding box center [465, 87] width 25 height 26
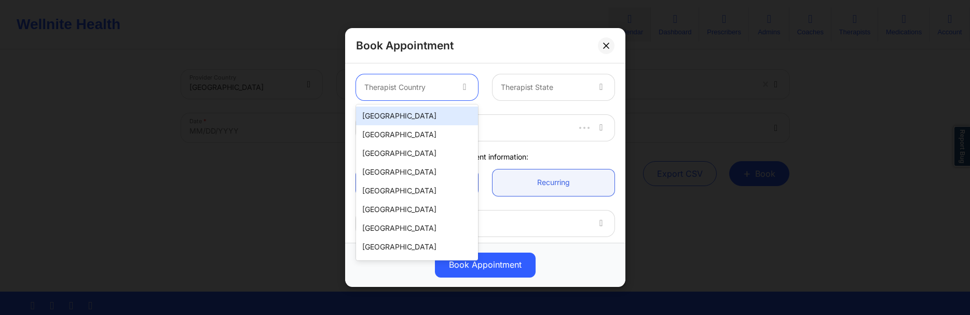
click at [408, 117] on div "[GEOGRAPHIC_DATA]" at bounding box center [417, 115] width 122 height 19
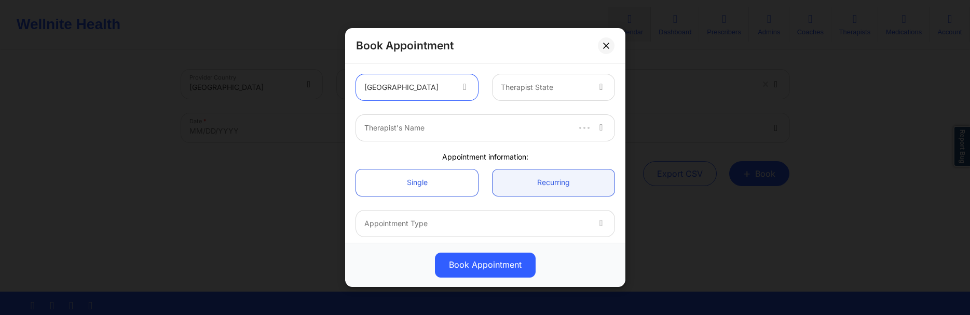
click at [575, 78] on div "Therapist State" at bounding box center [541, 87] width 97 height 26
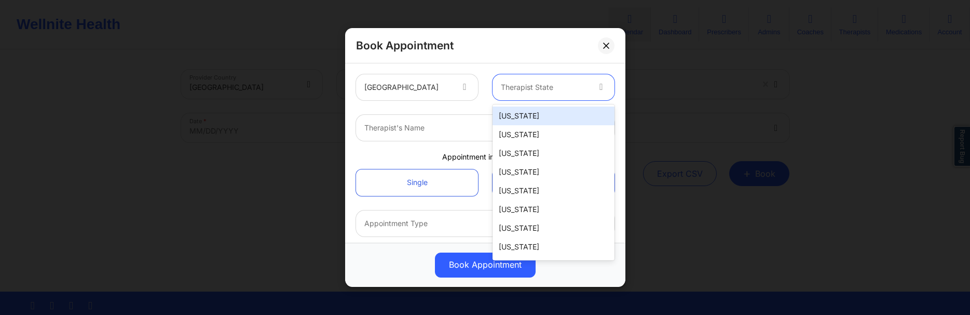
click at [451, 85] on div at bounding box center [408, 87] width 88 height 12
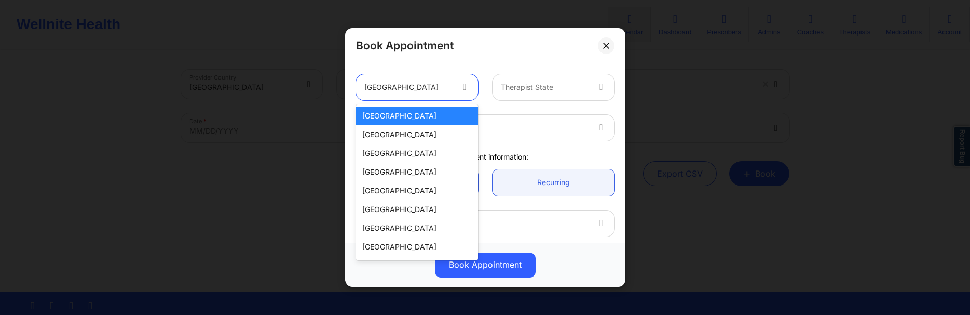
click at [541, 94] on div "Therapist State" at bounding box center [541, 87] width 97 height 26
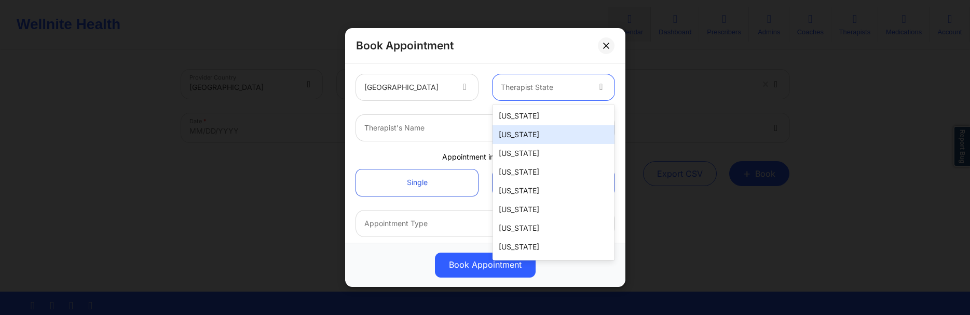
click at [533, 141] on div "[US_STATE]" at bounding box center [554, 134] width 122 height 19
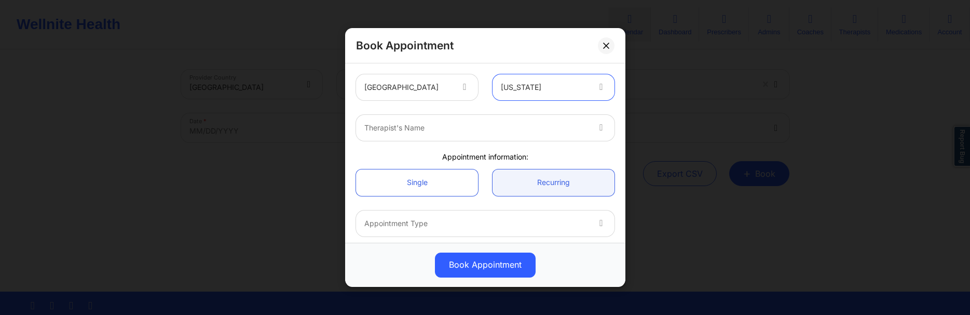
click at [429, 131] on div at bounding box center [476, 127] width 224 height 12
type input "cms test"
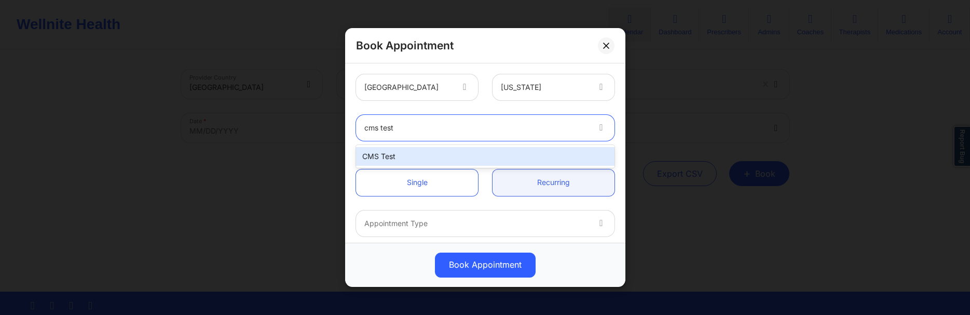
click at [426, 155] on div "CMS Test" at bounding box center [485, 156] width 258 height 19
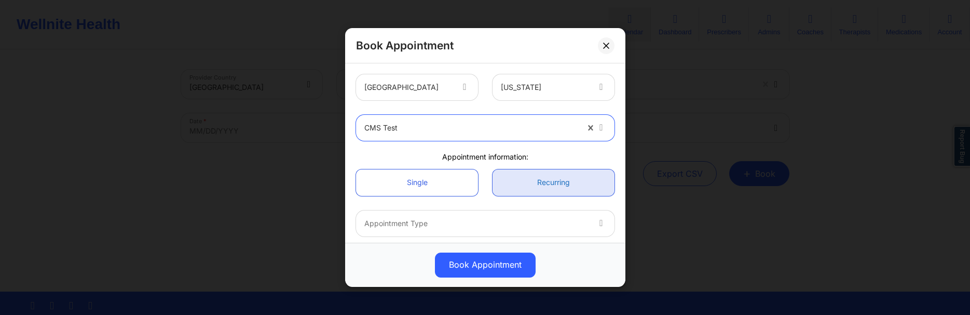
click at [540, 177] on link "Recurring" at bounding box center [554, 182] width 122 height 26
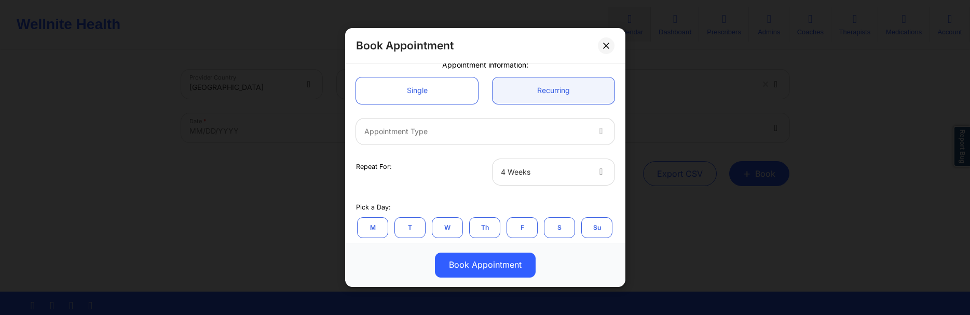
scroll to position [100, 0]
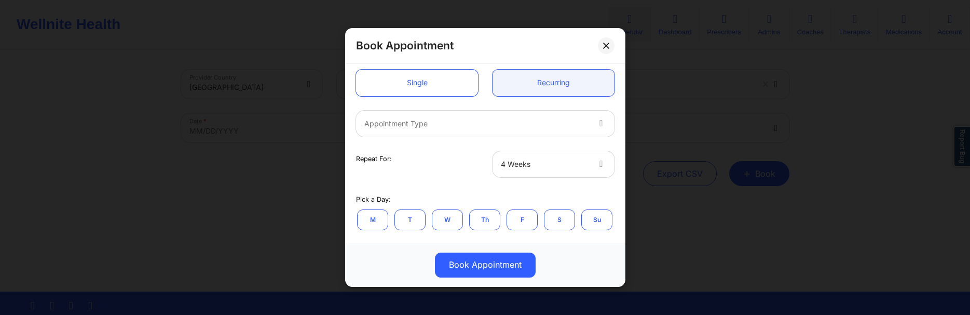
click at [519, 124] on div at bounding box center [476, 123] width 224 height 12
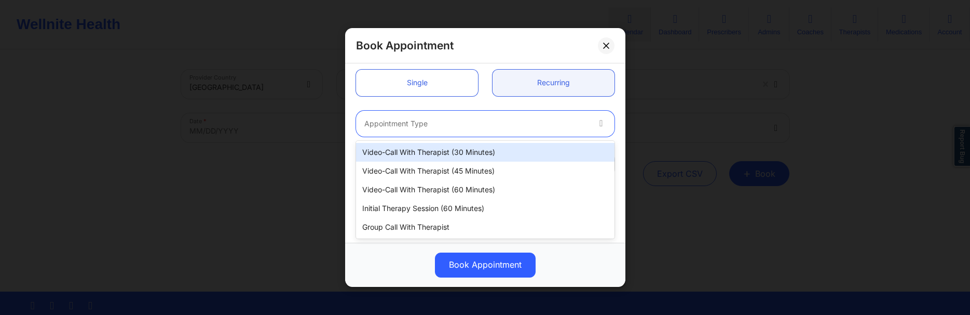
click at [454, 154] on div "Video-Call with Therapist (30 minutes)" at bounding box center [485, 152] width 258 height 19
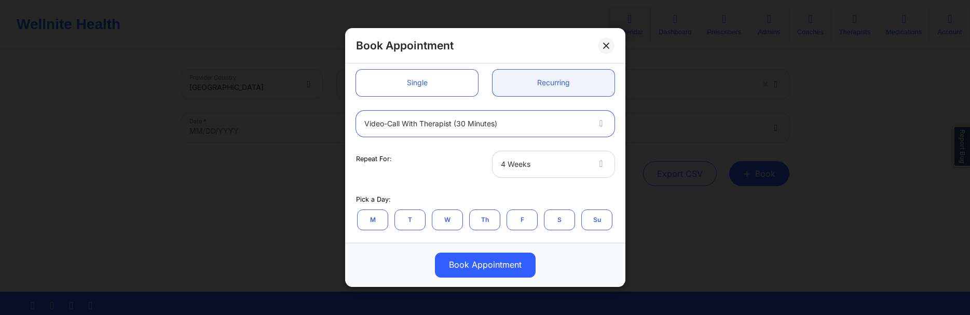
click at [573, 162] on div at bounding box center [545, 164] width 88 height 12
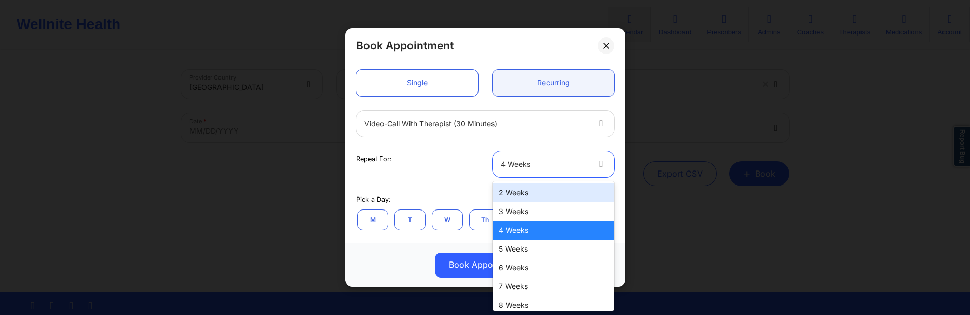
click at [523, 189] on div "2 Weeks" at bounding box center [554, 192] width 122 height 19
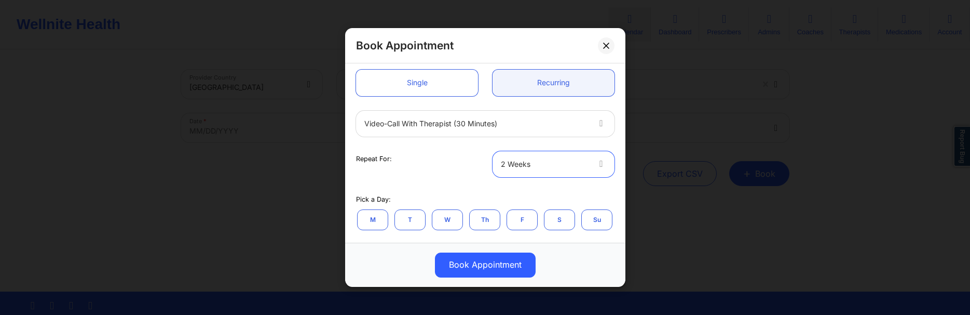
scroll to position [199, 0]
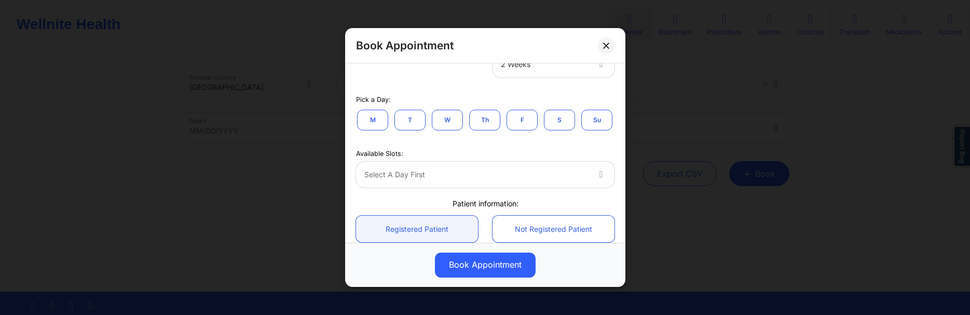
click at [373, 125] on button "M" at bounding box center [372, 120] width 31 height 21
click at [472, 185] on div "Available Time Slots" at bounding box center [473, 174] width 234 height 26
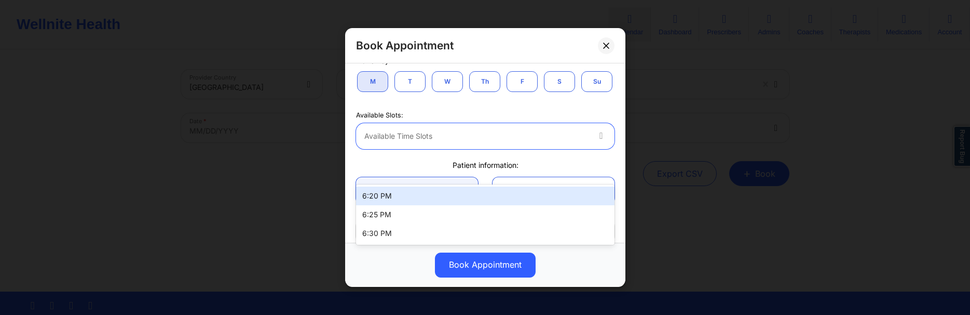
scroll to position [299, 0]
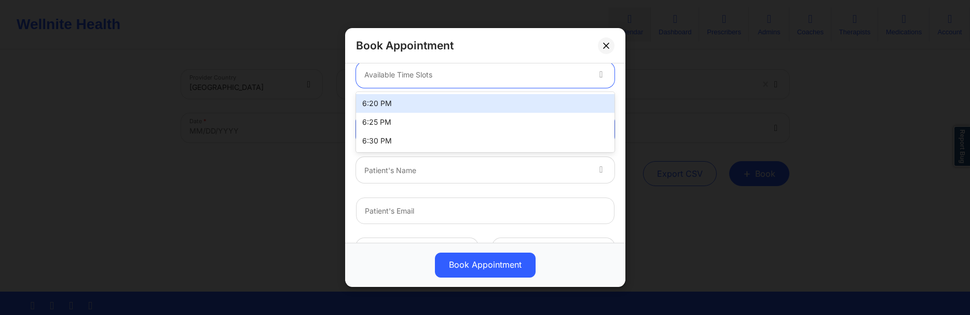
click at [414, 103] on div "6:20 PM" at bounding box center [485, 103] width 258 height 19
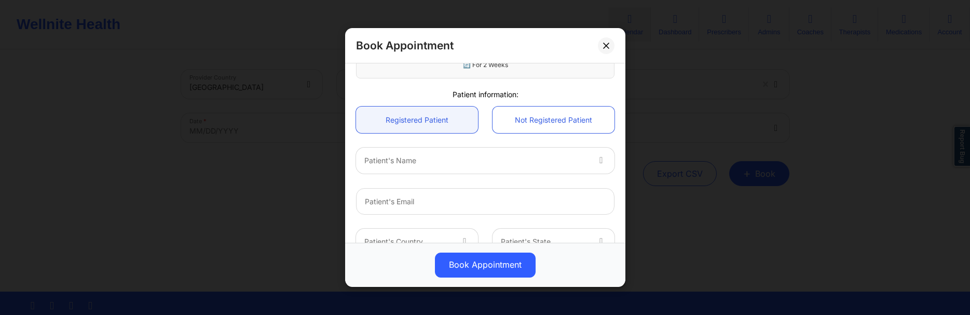
scroll to position [399, 0]
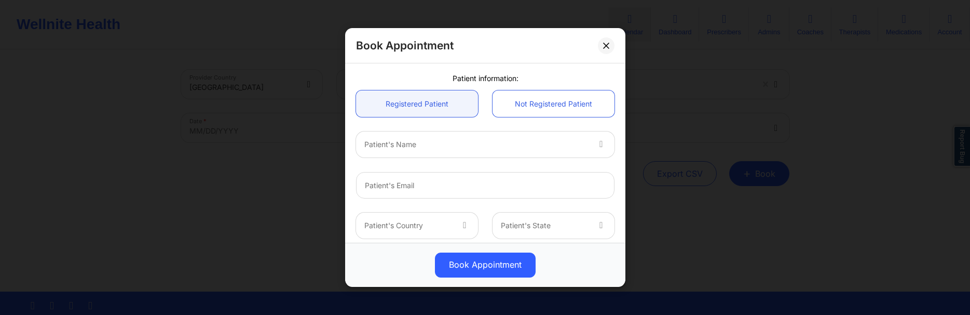
drag, startPoint x: 490, startPoint y: 153, endPoint x: 473, endPoint y: 151, distance: 17.2
click at [484, 152] on div "Patient's Name" at bounding box center [473, 144] width 234 height 26
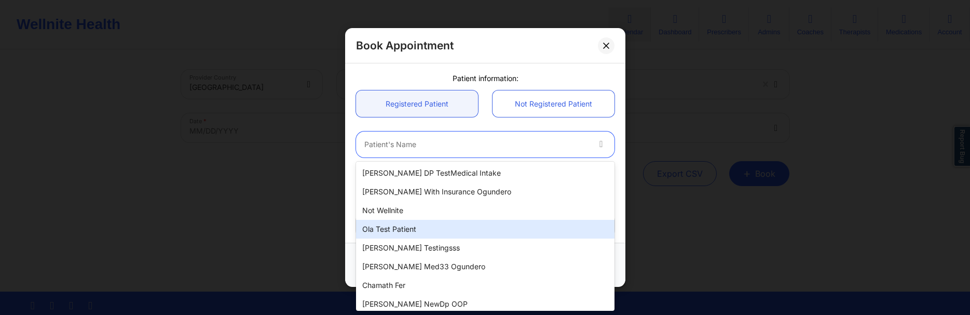
click at [421, 227] on div "Ola test patient" at bounding box center [485, 229] width 258 height 19
type input "[EMAIL_ADDRESS][DOMAIN_NAME]"
type input "[PHONE_NUMBER]"
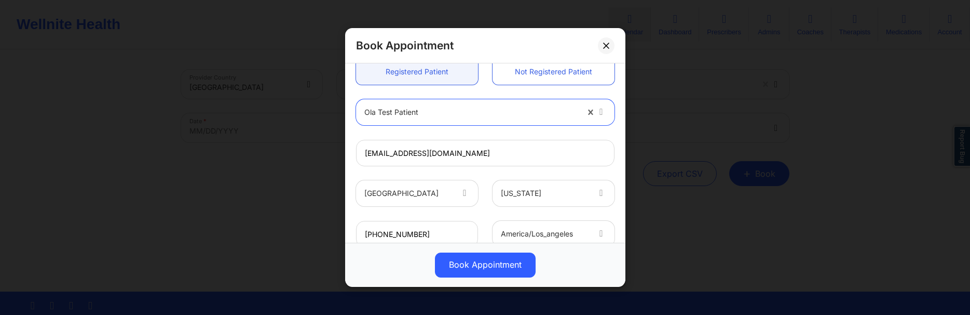
scroll to position [446, 0]
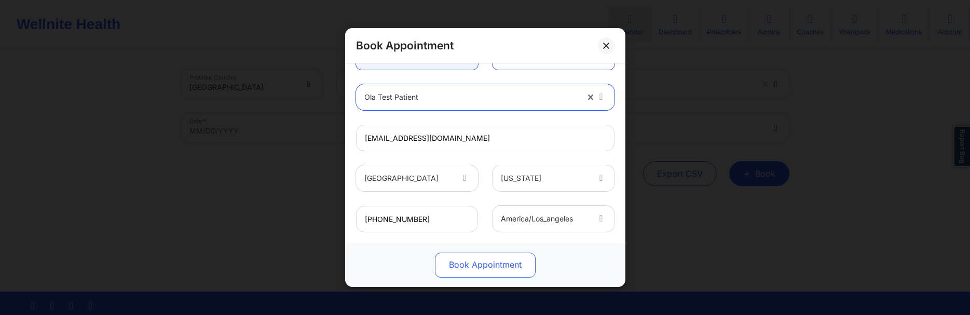
click at [502, 260] on button "Book Appointment" at bounding box center [485, 264] width 101 height 25
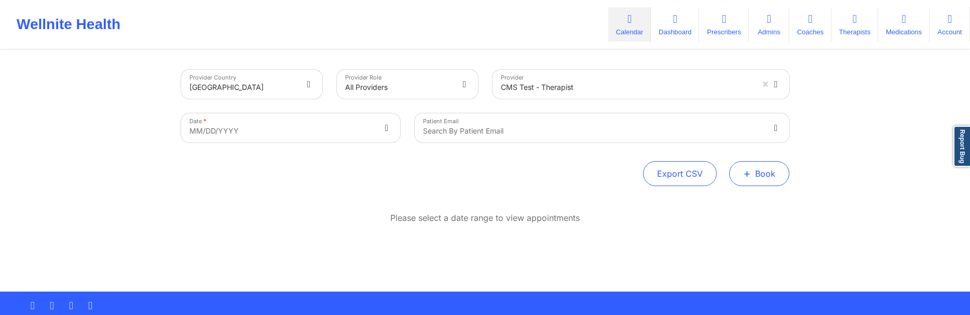
click at [759, 174] on button "+ Book" at bounding box center [759, 173] width 60 height 25
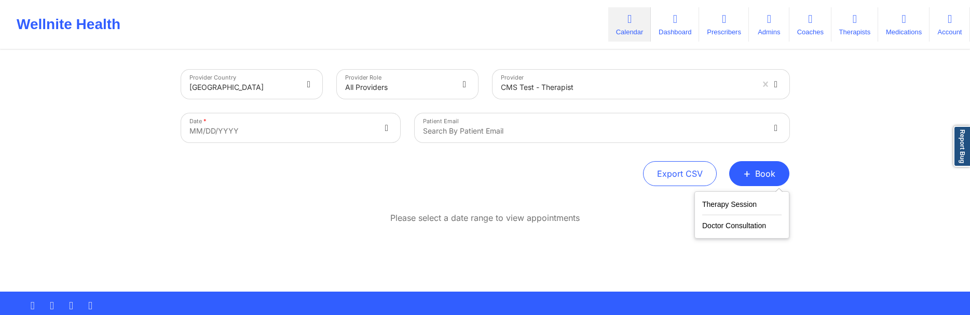
click at [329, 231] on div "Please select a date range to view appointments" at bounding box center [485, 251] width 608 height 79
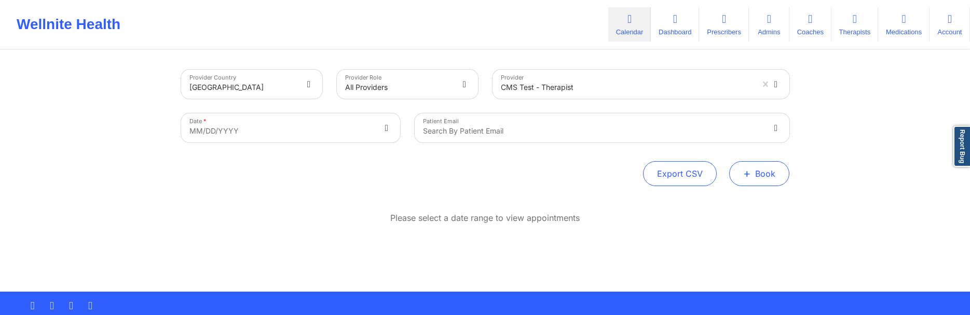
click at [751, 176] on span "+" at bounding box center [747, 173] width 8 height 6
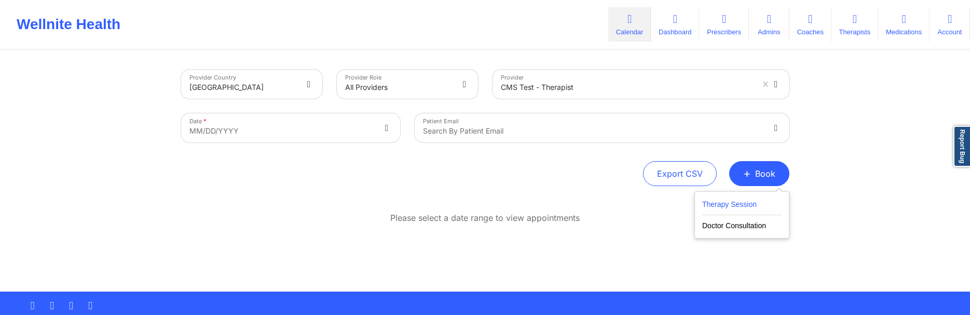
click at [739, 201] on button "Therapy Session" at bounding box center [741, 206] width 79 height 17
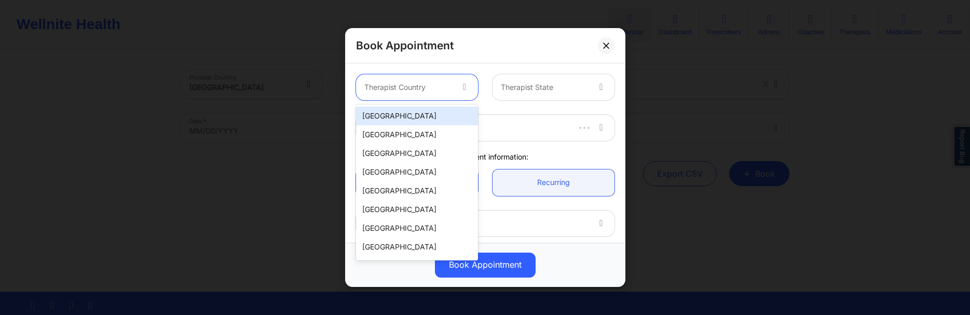
click at [440, 97] on div "Therapist Country" at bounding box center [404, 87] width 97 height 26
click at [429, 110] on div "[GEOGRAPHIC_DATA]" at bounding box center [417, 115] width 122 height 19
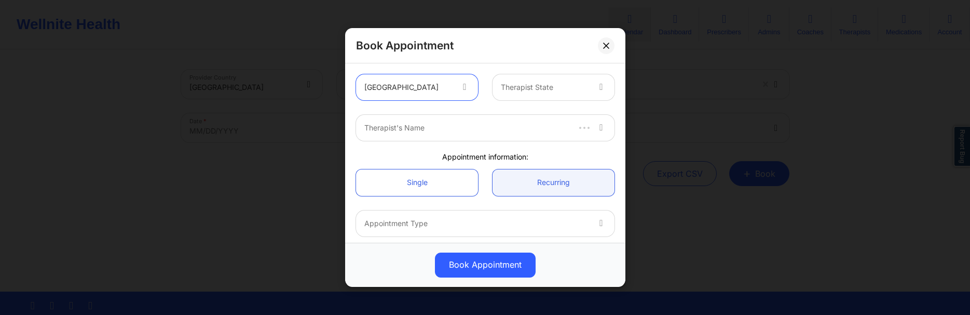
click at [534, 88] on div at bounding box center [545, 87] width 88 height 12
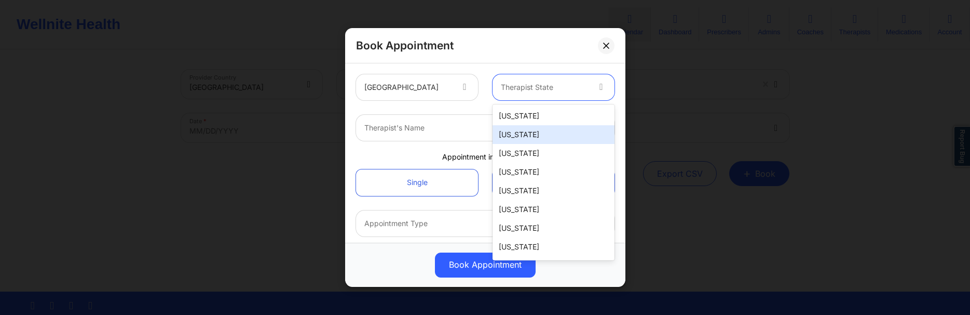
click at [529, 135] on div "[US_STATE]" at bounding box center [554, 134] width 122 height 19
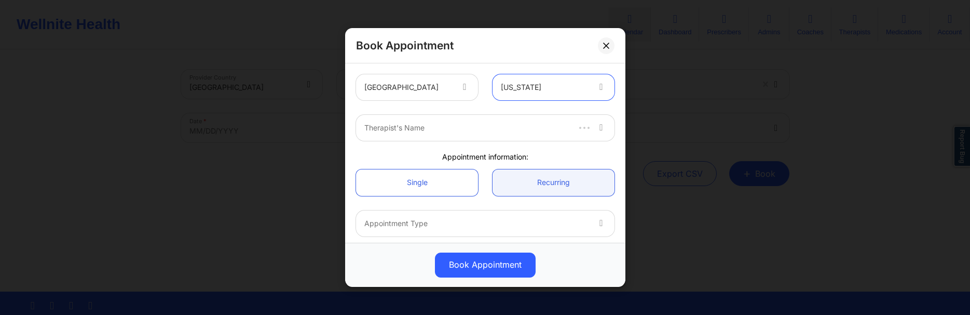
click at [469, 131] on div at bounding box center [465, 127] width 203 height 12
type input "cms test"
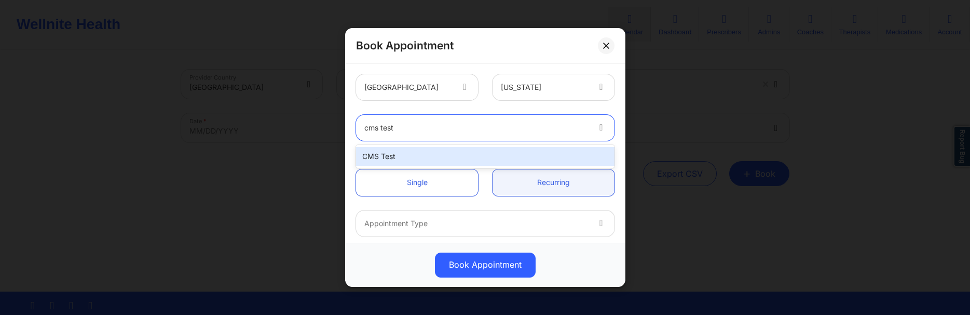
click at [375, 152] on div "CMS Test" at bounding box center [485, 156] width 258 height 19
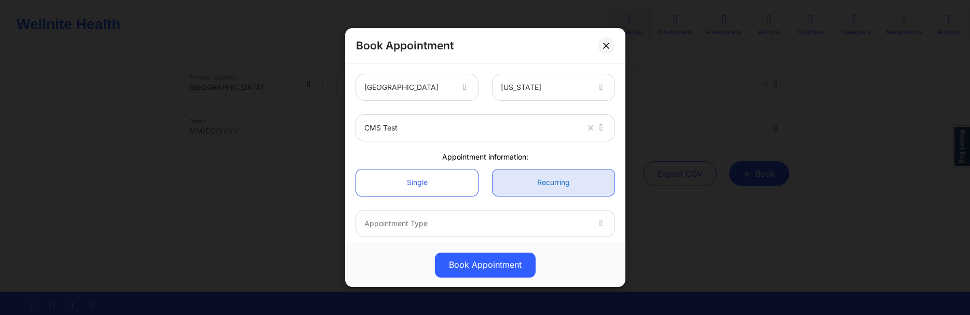
click at [537, 182] on link "Recurring" at bounding box center [554, 182] width 122 height 26
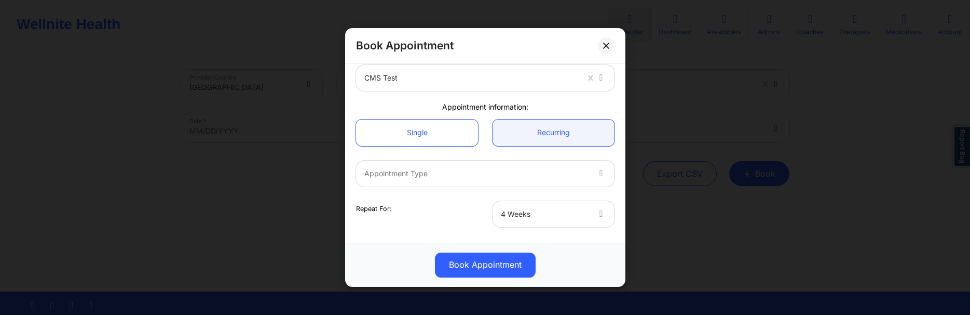
click at [512, 171] on div at bounding box center [476, 173] width 224 height 12
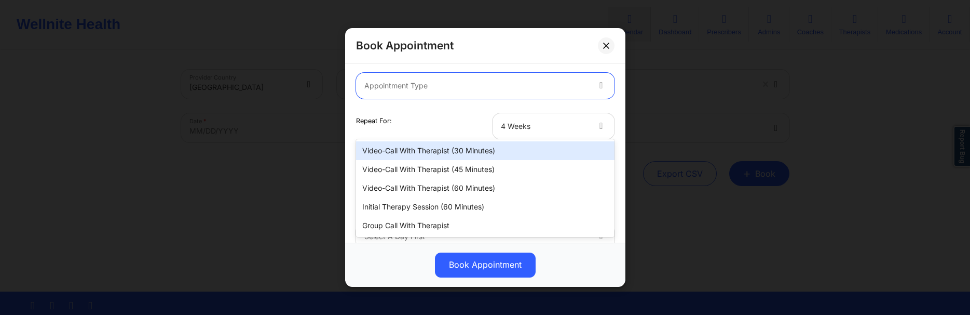
scroll to position [149, 0]
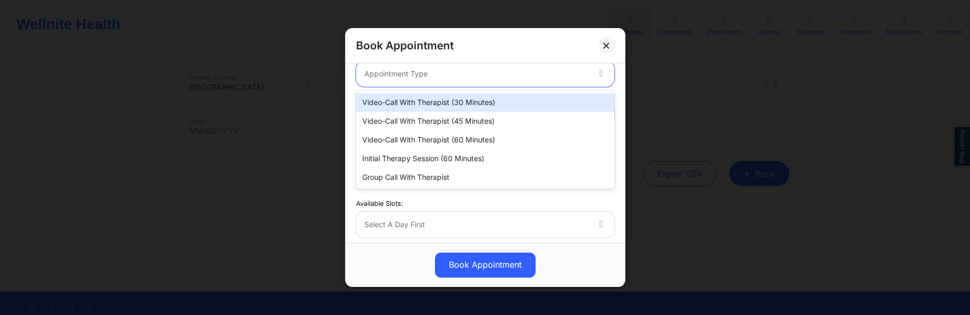
click at [453, 101] on div "Video-Call with Therapist (30 minutes)" at bounding box center [485, 102] width 258 height 19
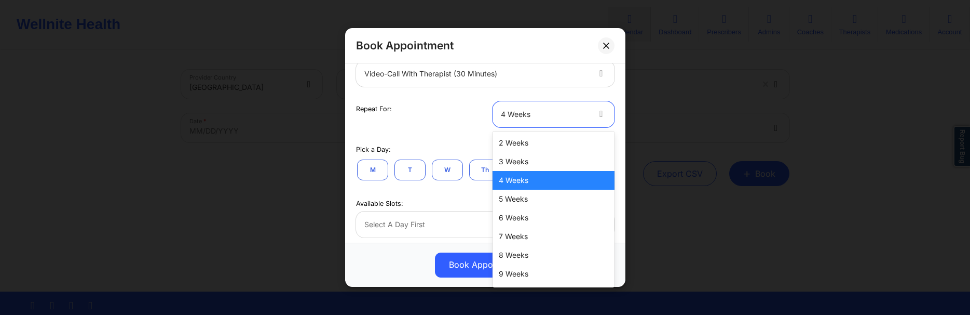
click at [530, 119] on div at bounding box center [545, 114] width 88 height 12
click at [512, 144] on div "2 Weeks" at bounding box center [554, 142] width 122 height 19
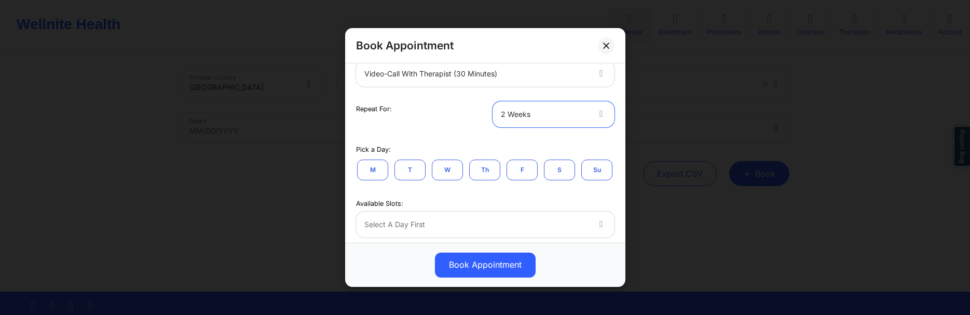
scroll to position [199, 0]
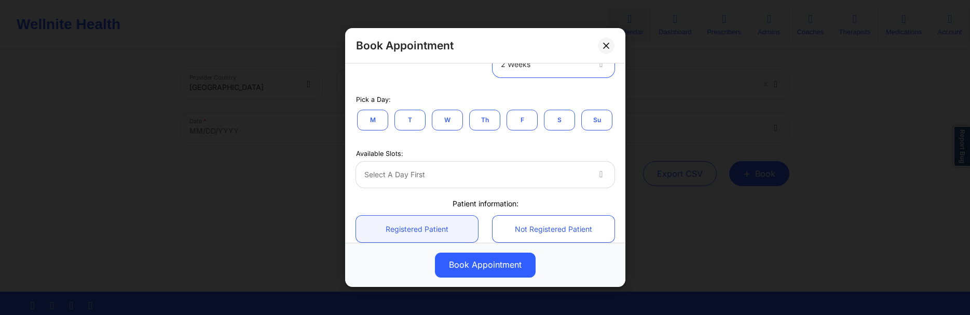
click at [380, 120] on button "M" at bounding box center [372, 120] width 31 height 21
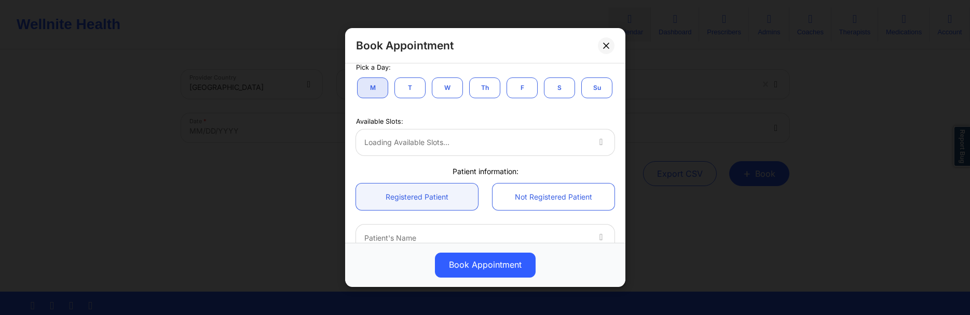
scroll to position [249, 0]
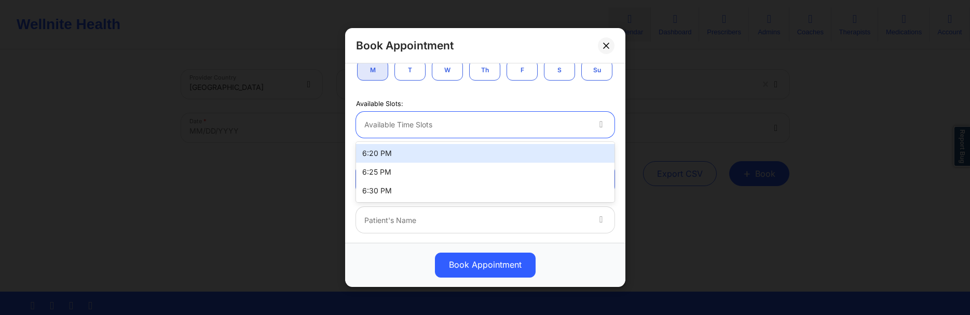
click at [413, 124] on div at bounding box center [476, 124] width 224 height 12
click at [402, 151] on div "6:20 PM" at bounding box center [485, 153] width 258 height 19
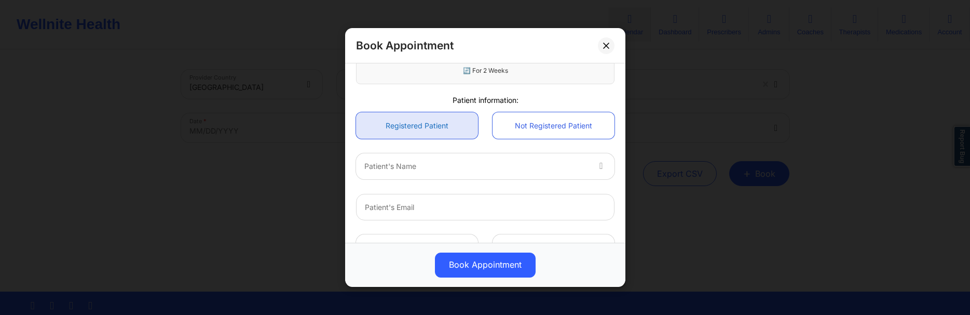
scroll to position [399, 0]
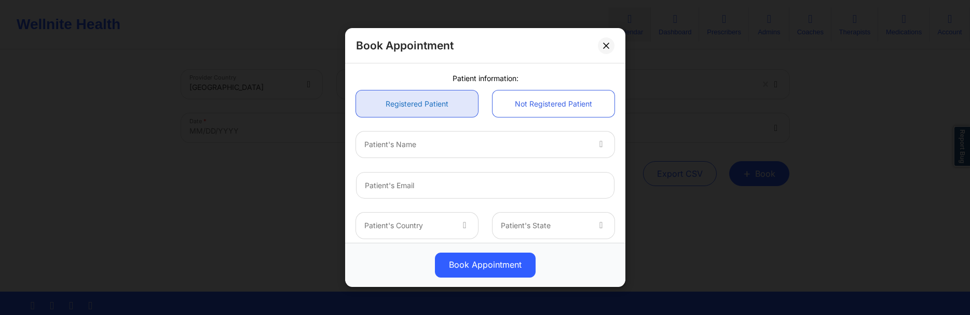
click at [441, 107] on link "Registered Patient" at bounding box center [417, 103] width 122 height 26
click at [461, 142] on div at bounding box center [476, 145] width 224 height 12
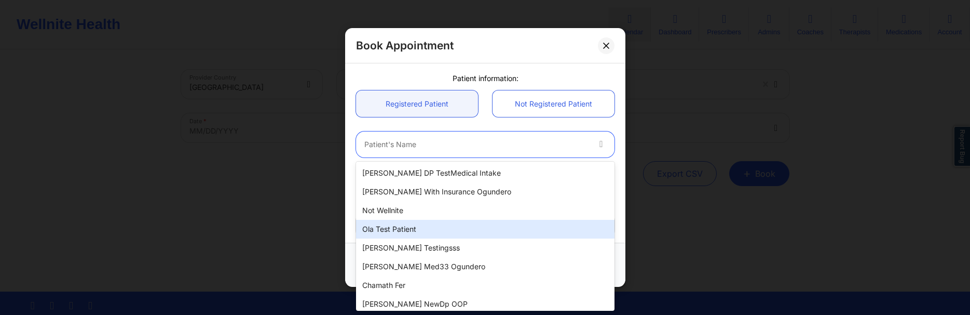
click at [422, 228] on div "Ola test patient" at bounding box center [485, 229] width 258 height 19
type input "[EMAIL_ADDRESS][DOMAIN_NAME]"
type input "[PHONE_NUMBER]"
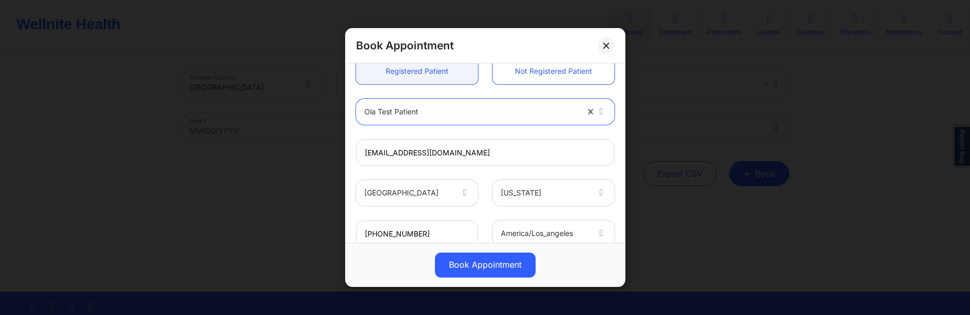
scroll to position [446, 0]
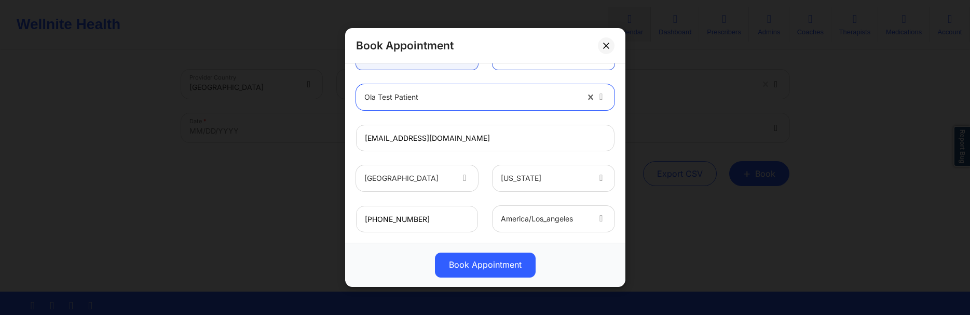
click at [491, 263] on button "Book Appointment" at bounding box center [485, 264] width 101 height 25
